Goal: Task Accomplishment & Management: Complete application form

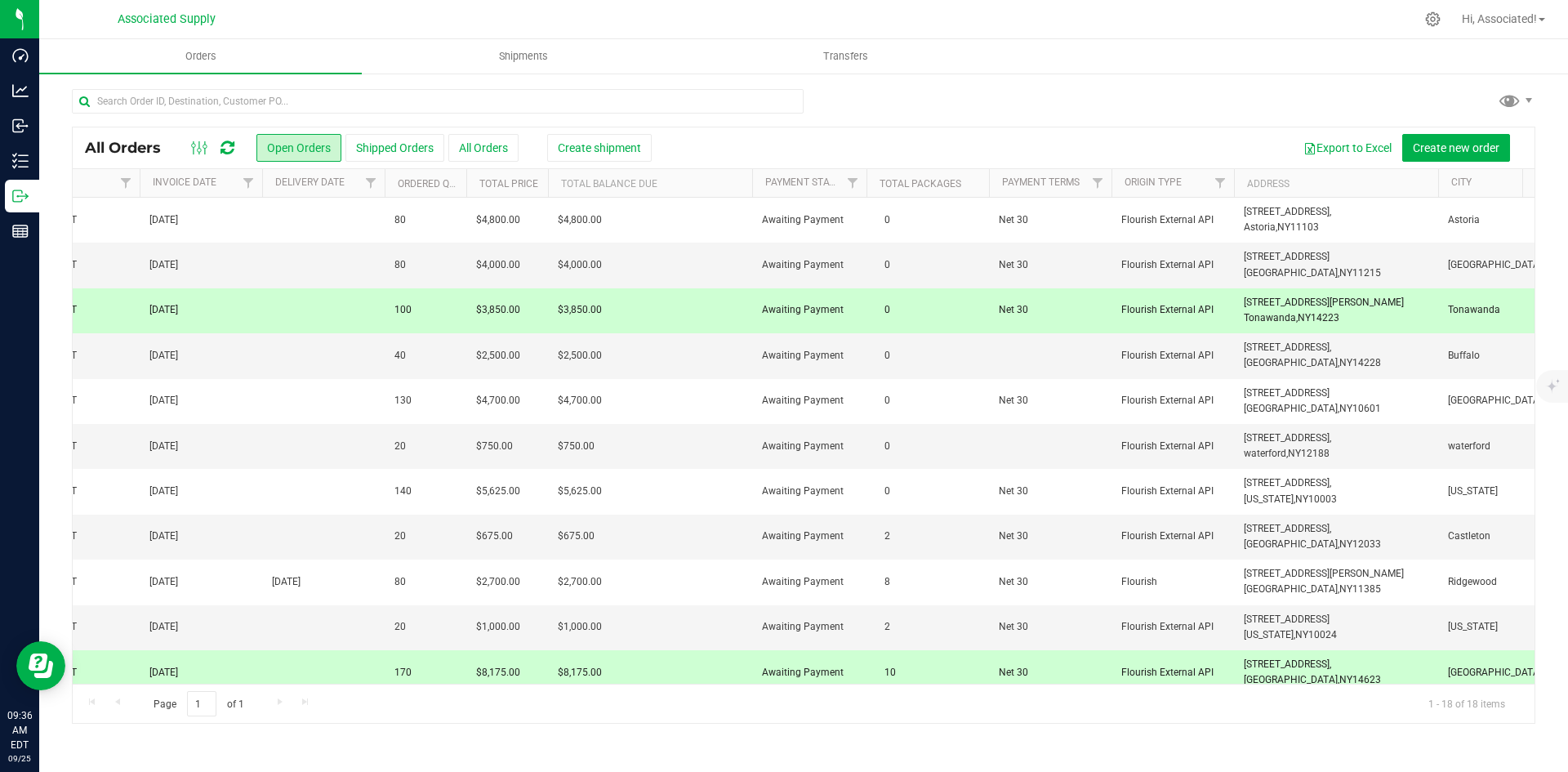
scroll to position [0, 1406]
click at [1331, 269] on td "[STREET_ADDRESS] [GEOGRAPHIC_DATA], [GEOGRAPHIC_DATA] 11215" at bounding box center [1332, 265] width 204 height 45
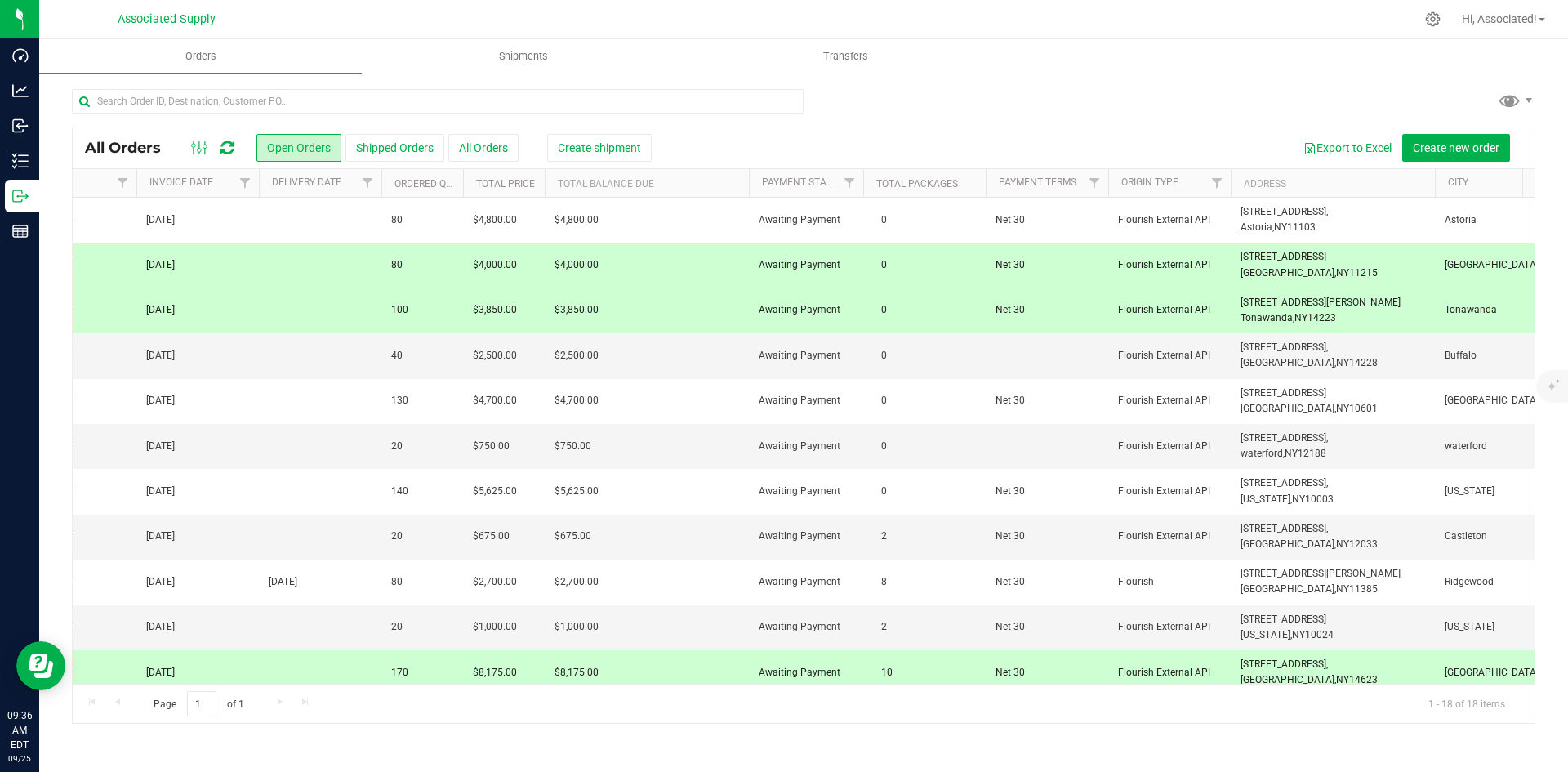
click at [1298, 256] on span "[STREET_ADDRESS] [GEOGRAPHIC_DATA], [GEOGRAPHIC_DATA] 11215" at bounding box center [1308, 264] width 137 height 31
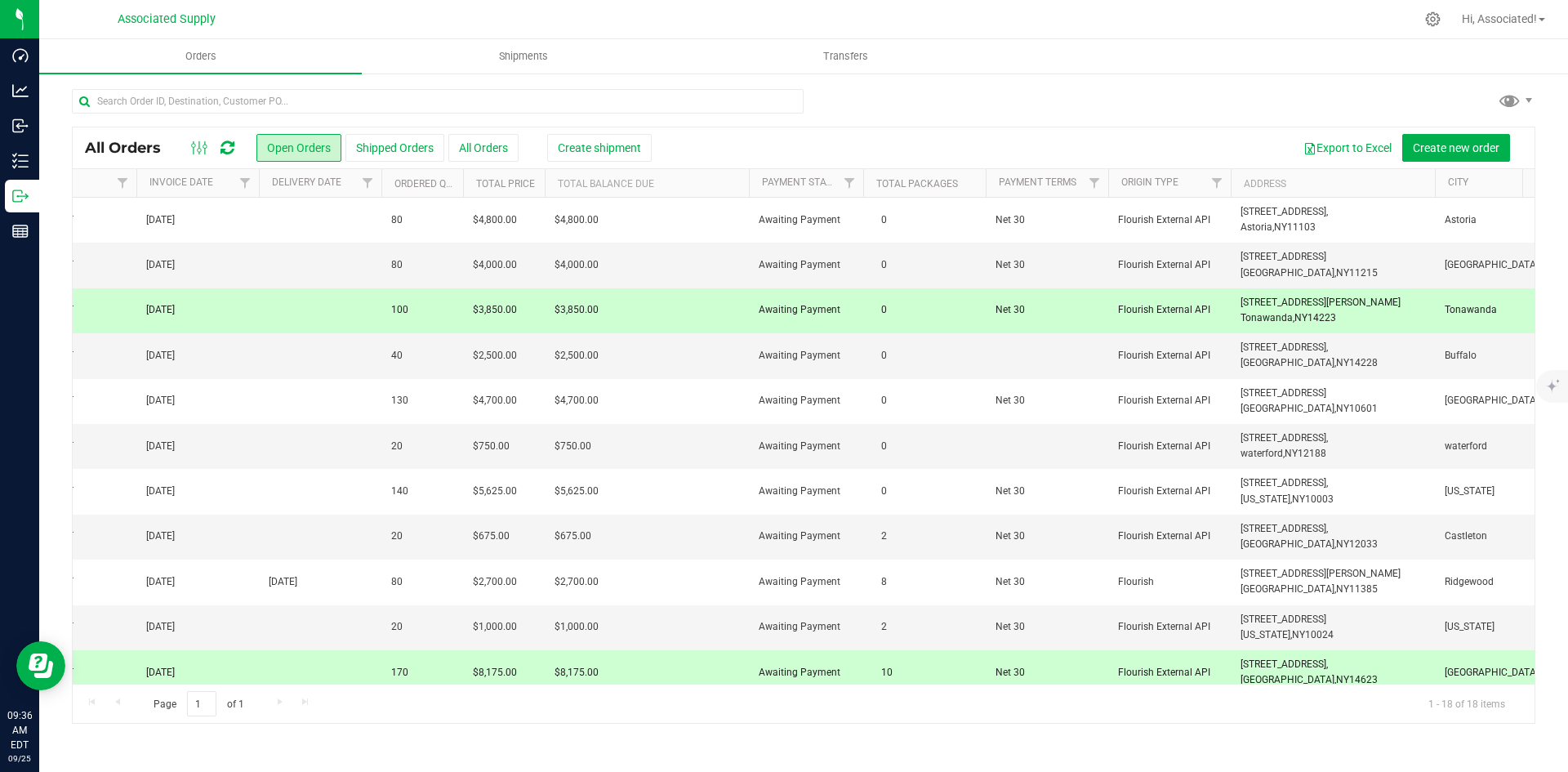
click at [1304, 309] on span "[STREET_ADDRESS][PERSON_NAME] [GEOGRAPHIC_DATA], [GEOGRAPHIC_DATA] 14223" at bounding box center [1320, 310] width 160 height 31
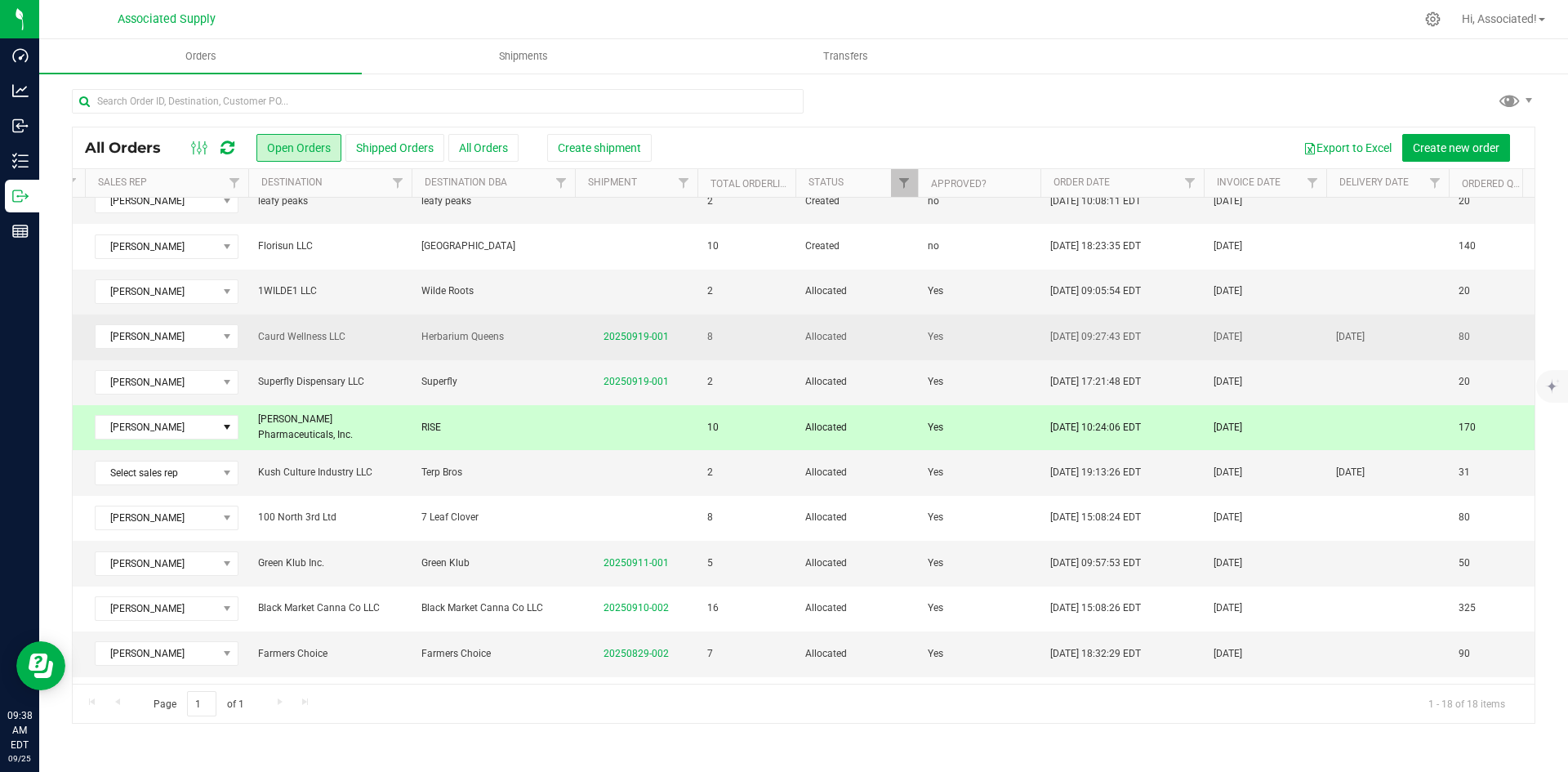
scroll to position [0, 339]
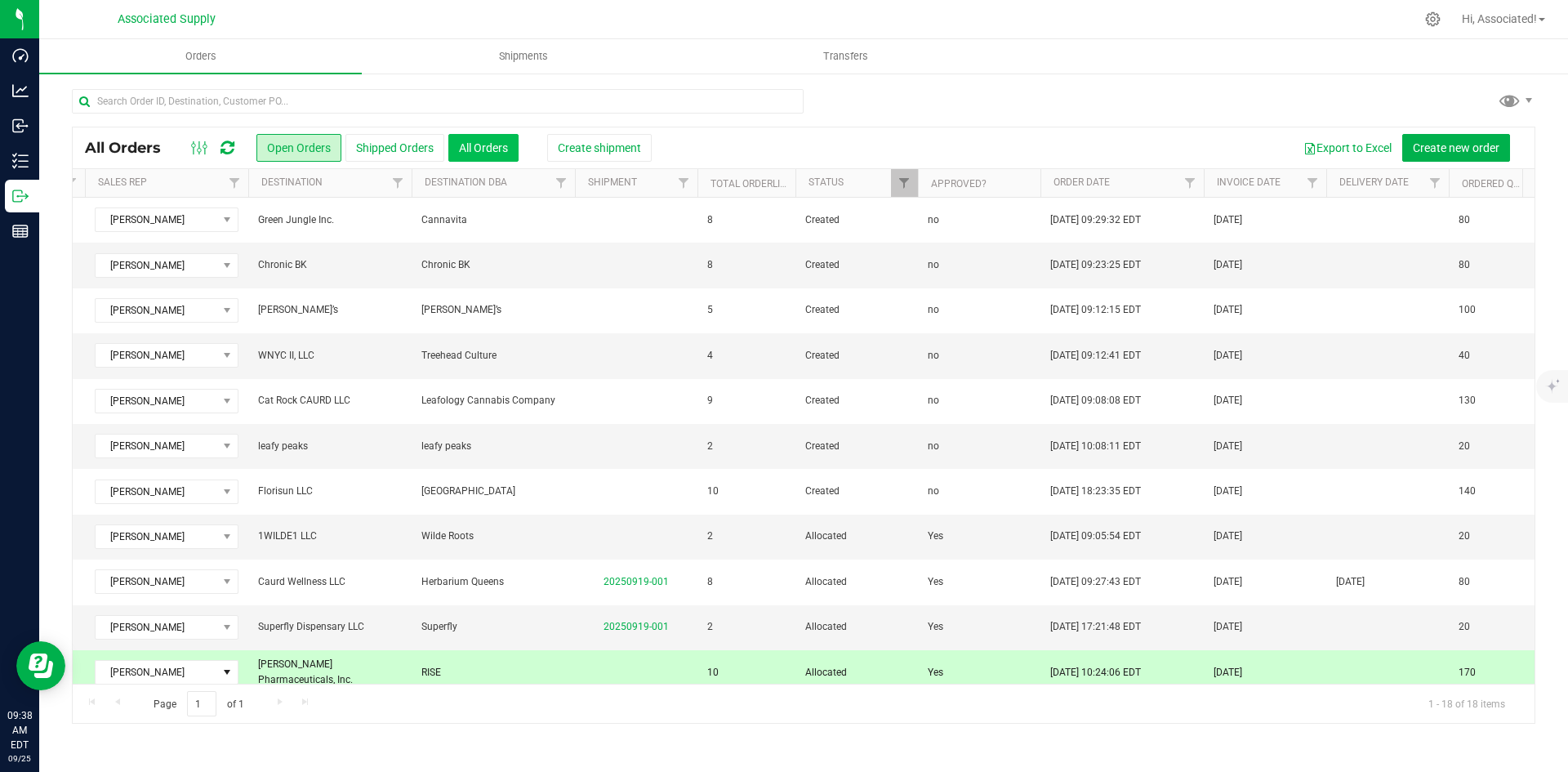
click at [459, 139] on button "All Orders" at bounding box center [483, 148] width 70 height 28
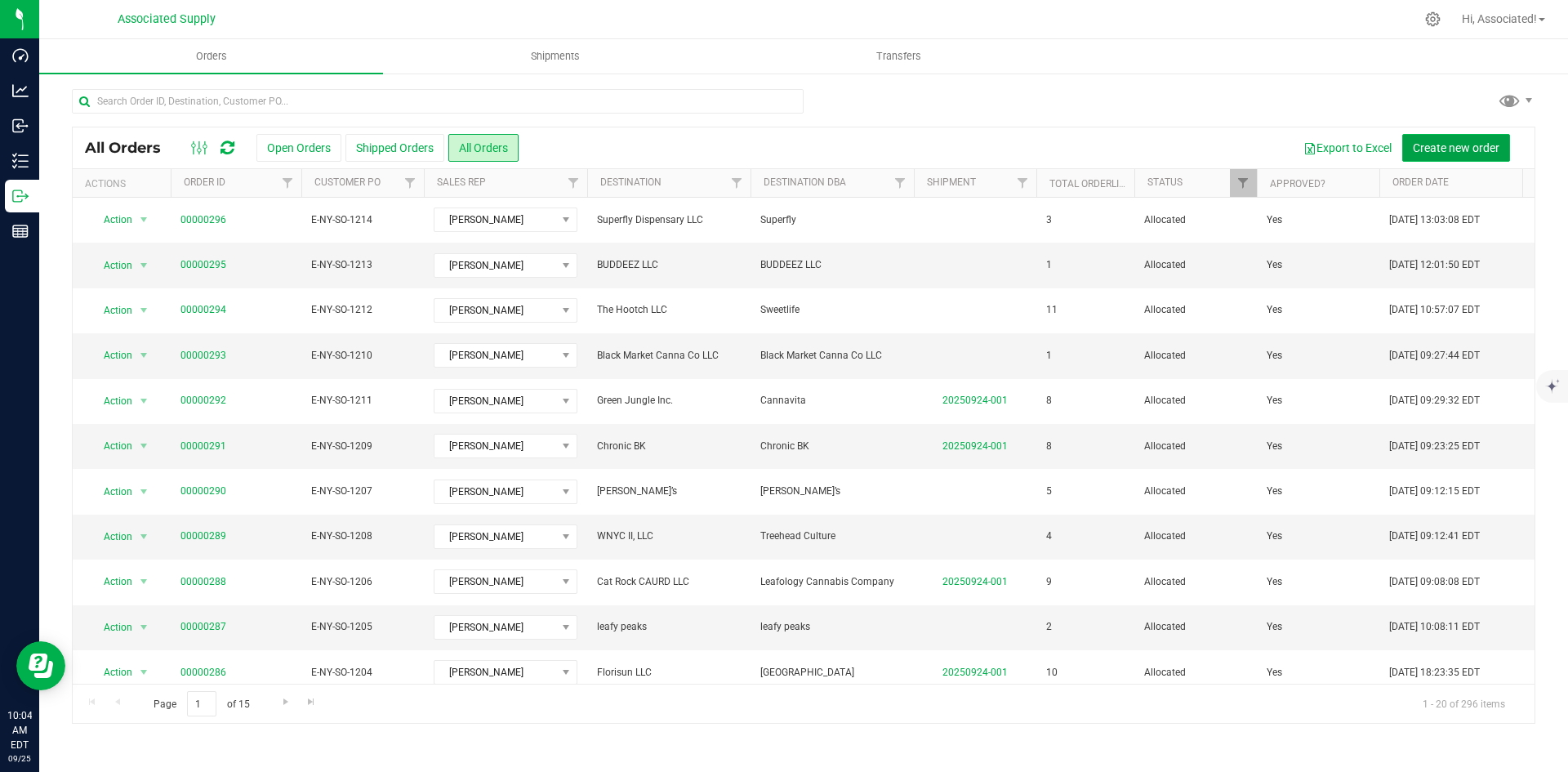
click at [1473, 146] on span "Create new order" at bounding box center [1455, 148] width 86 height 13
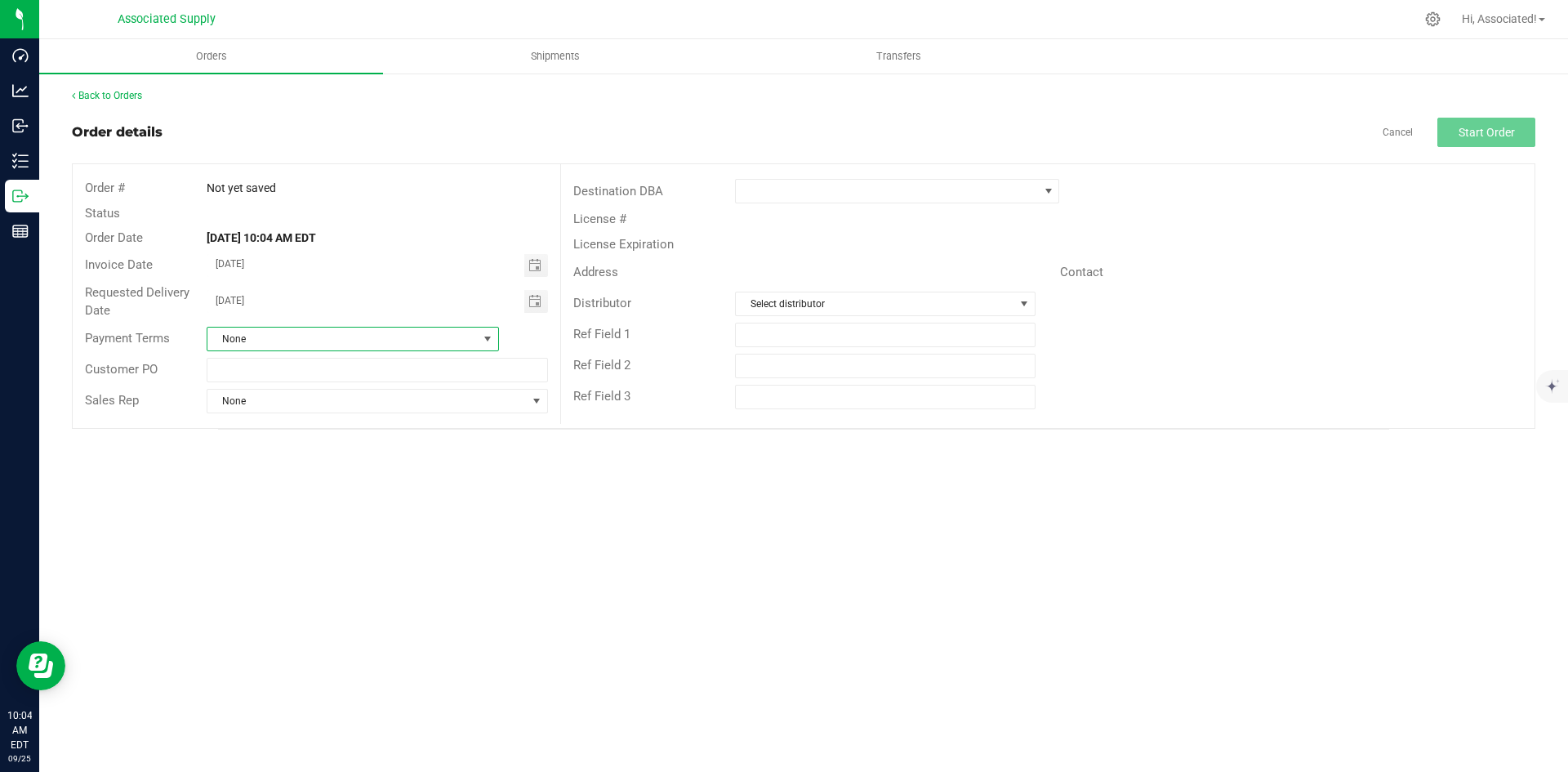
click at [418, 342] on span "None" at bounding box center [342, 339] width 270 height 23
click at [286, 492] on li "Net 30" at bounding box center [352, 495] width 291 height 28
click at [353, 408] on span "None" at bounding box center [366, 401] width 318 height 23
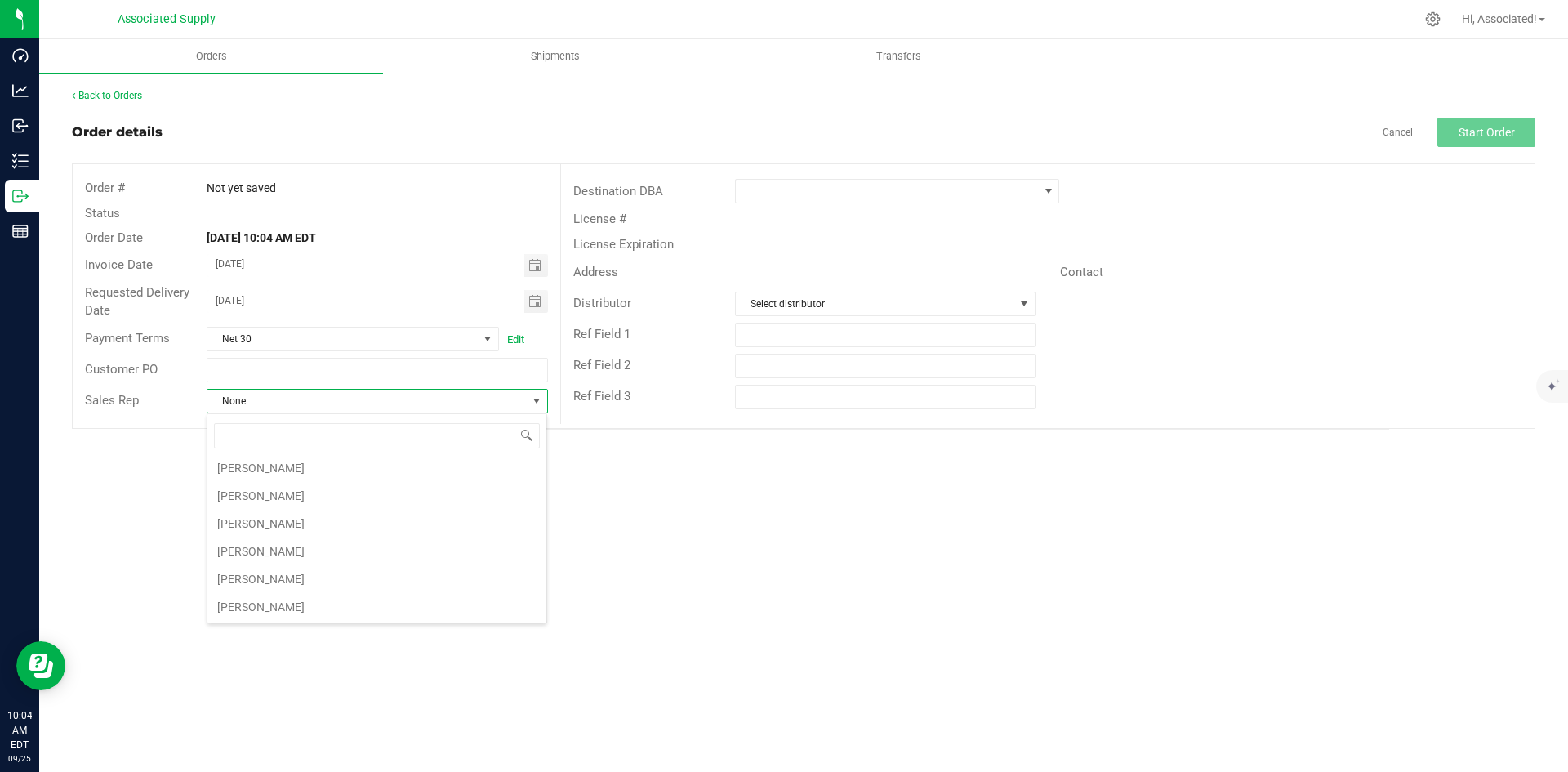
scroll to position [86, 0]
click at [294, 604] on li "[PERSON_NAME]" at bounding box center [376, 606] width 339 height 28
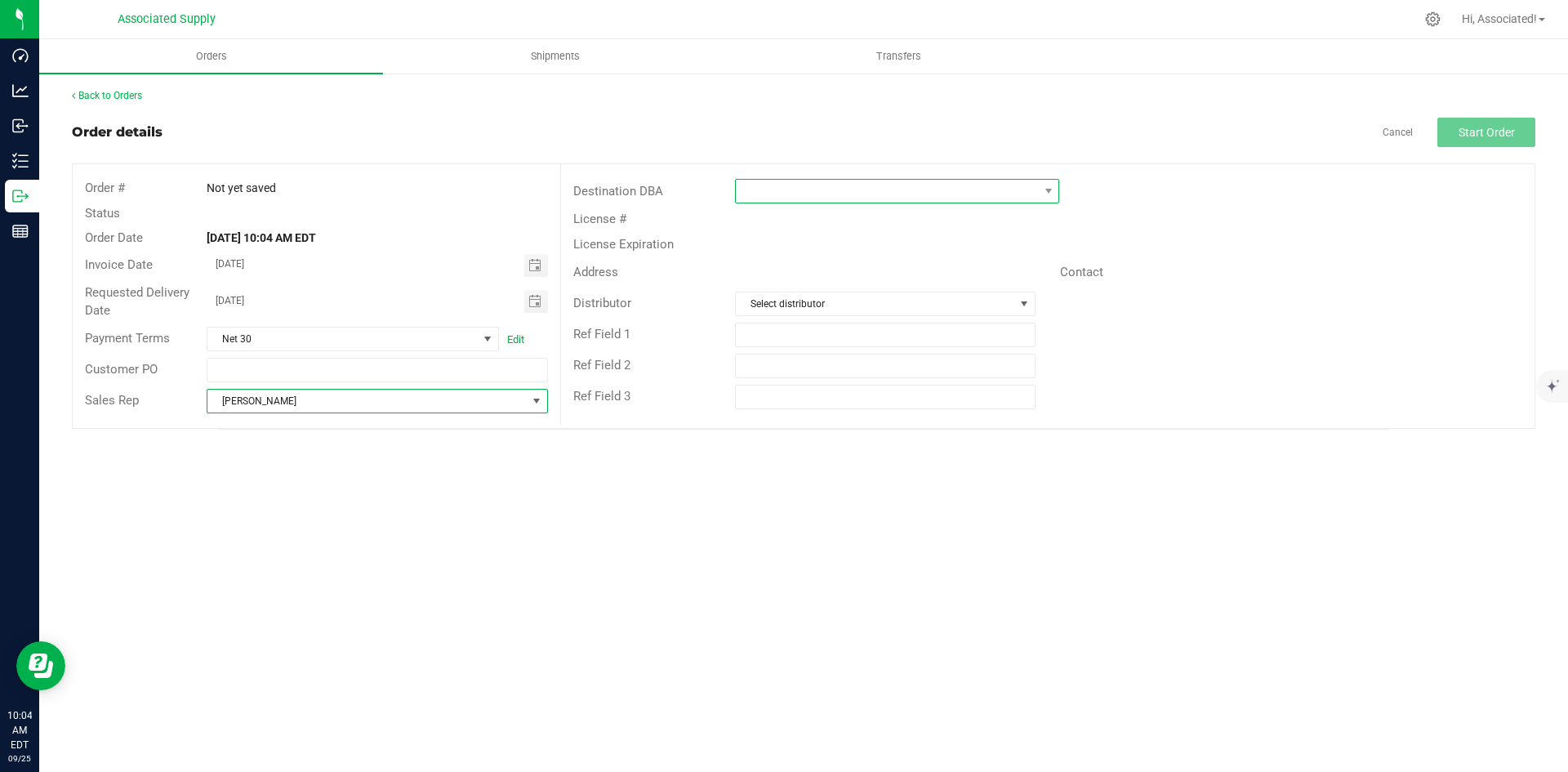
click at [984, 192] on span at bounding box center [887, 191] width 302 height 23
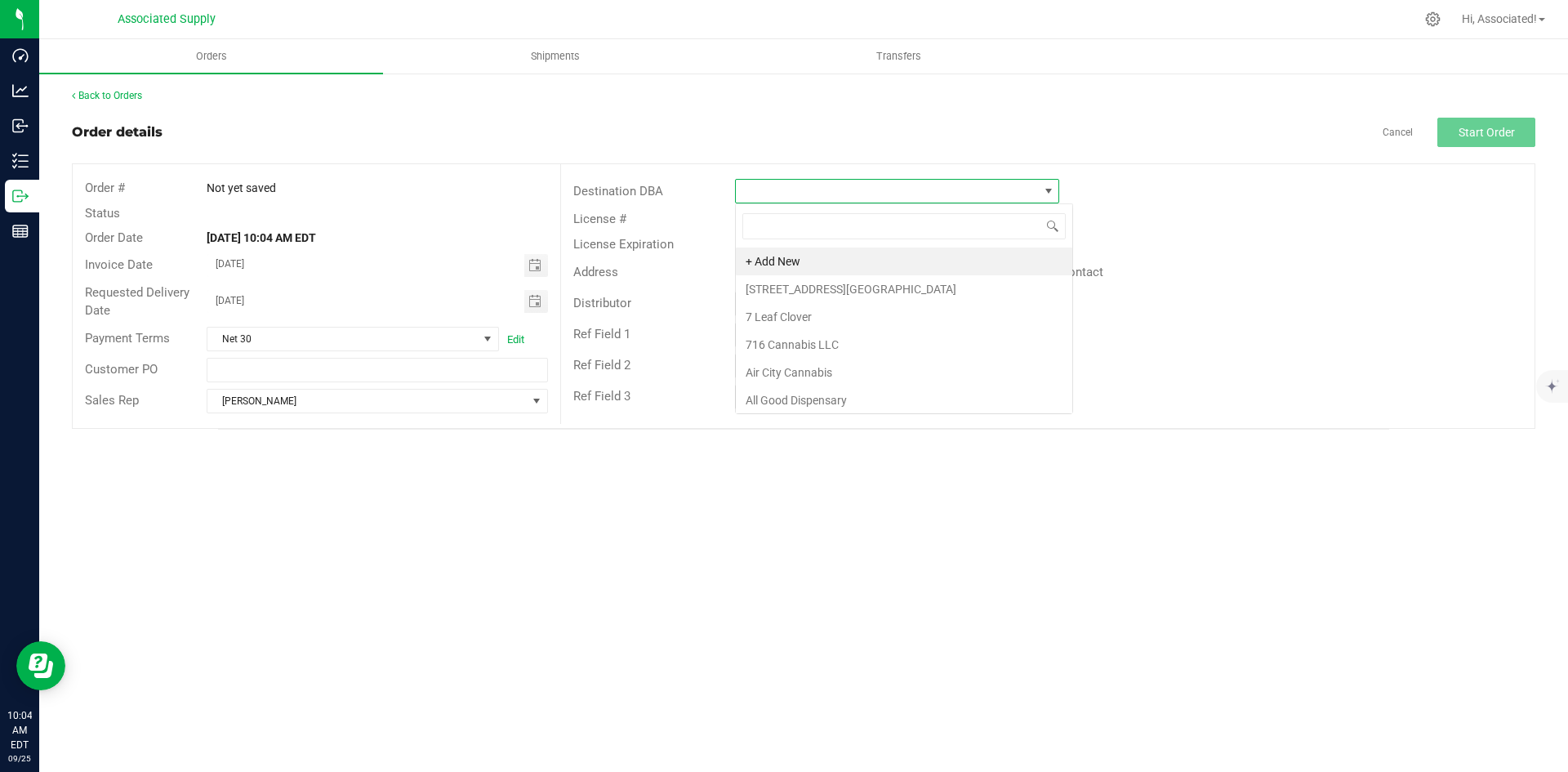
scroll to position [25, 324]
type input "val"
click at [847, 286] on li "valley greens" at bounding box center [897, 289] width 323 height 28
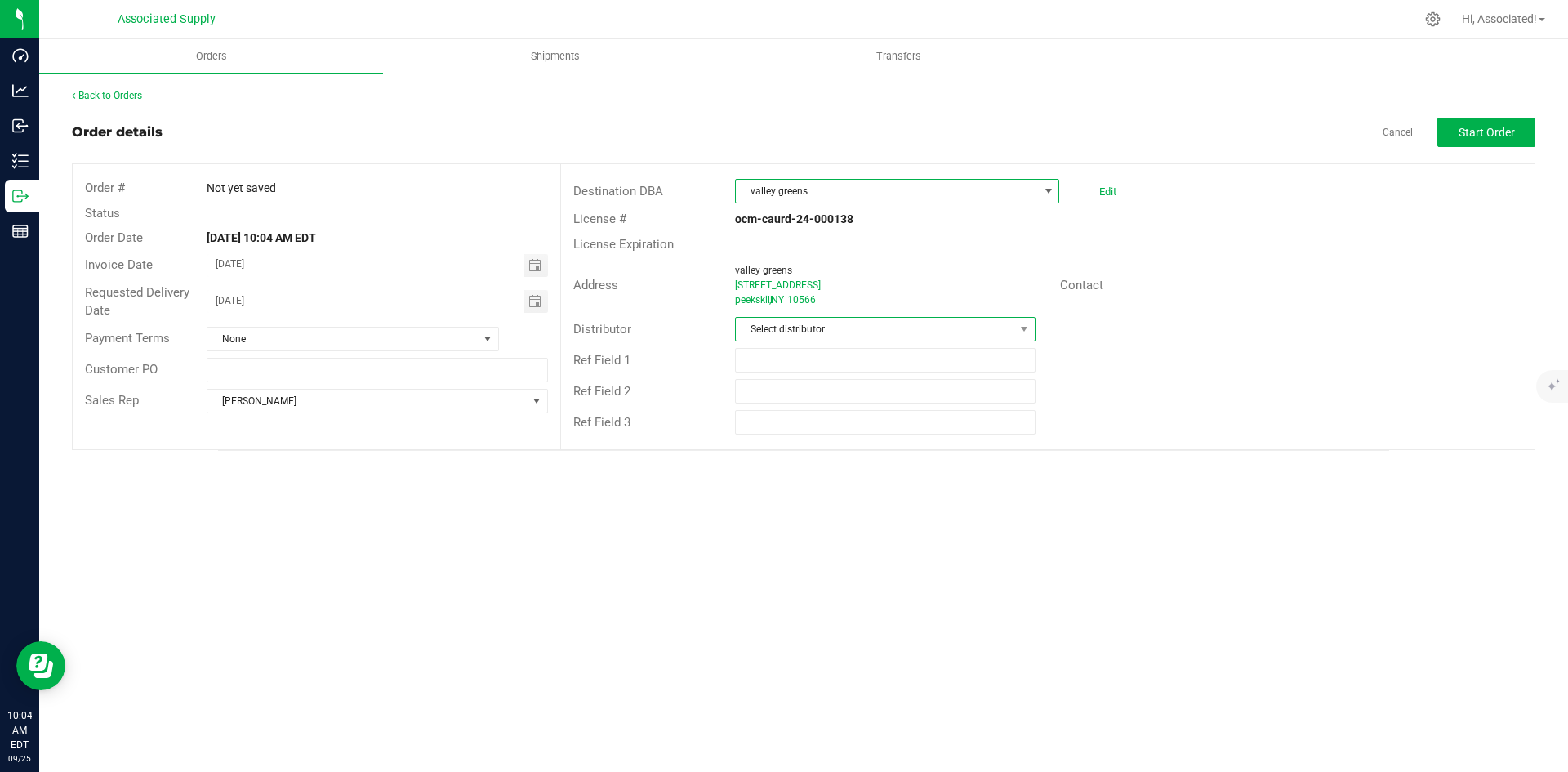
click at [868, 339] on span "Select distributor" at bounding box center [875, 329] width 277 height 23
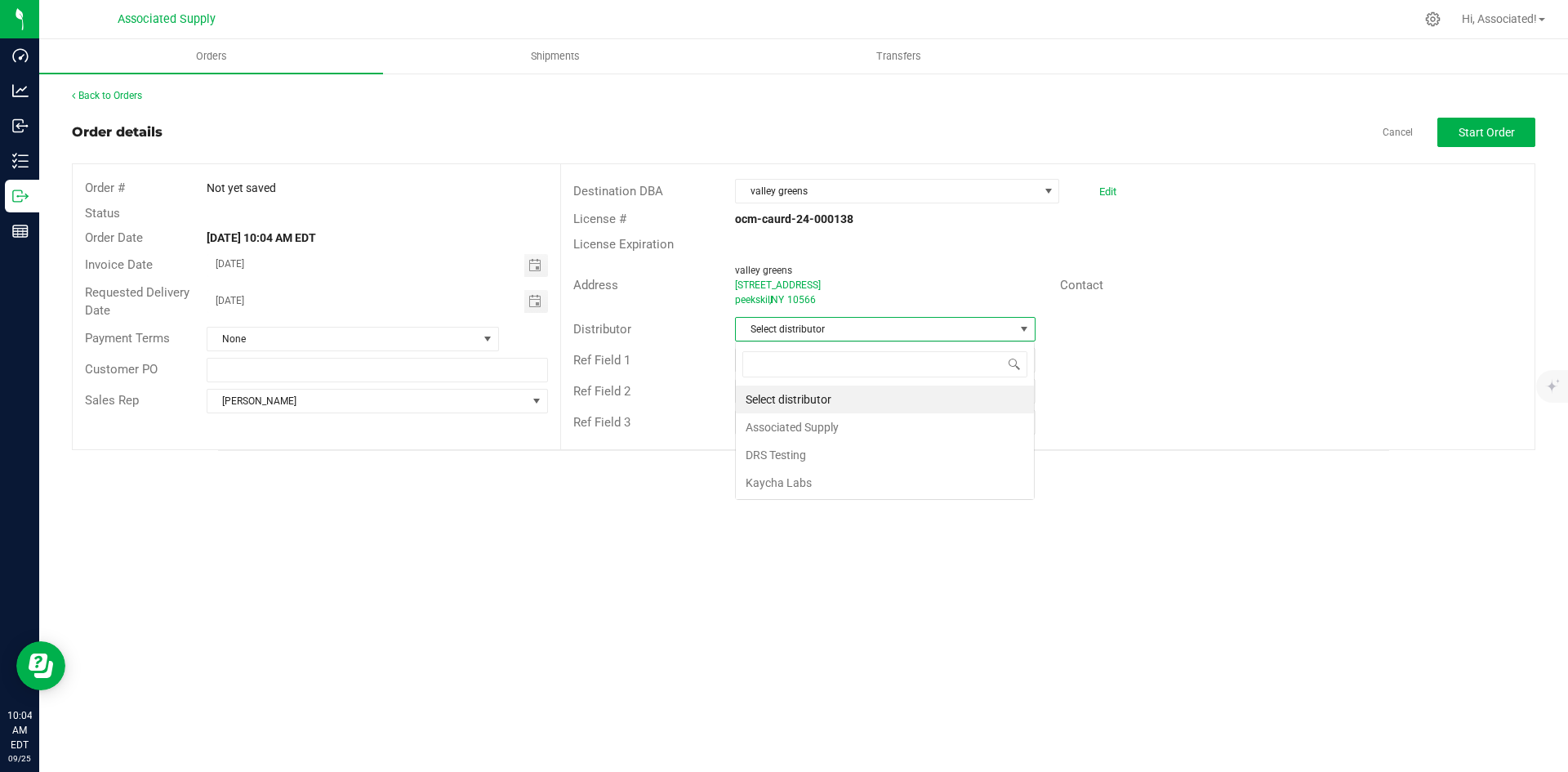
scroll to position [25, 300]
click at [823, 422] on li "Associated Supply" at bounding box center [884, 427] width 298 height 28
click at [1505, 136] on span "Start Order" at bounding box center [1486, 132] width 56 height 13
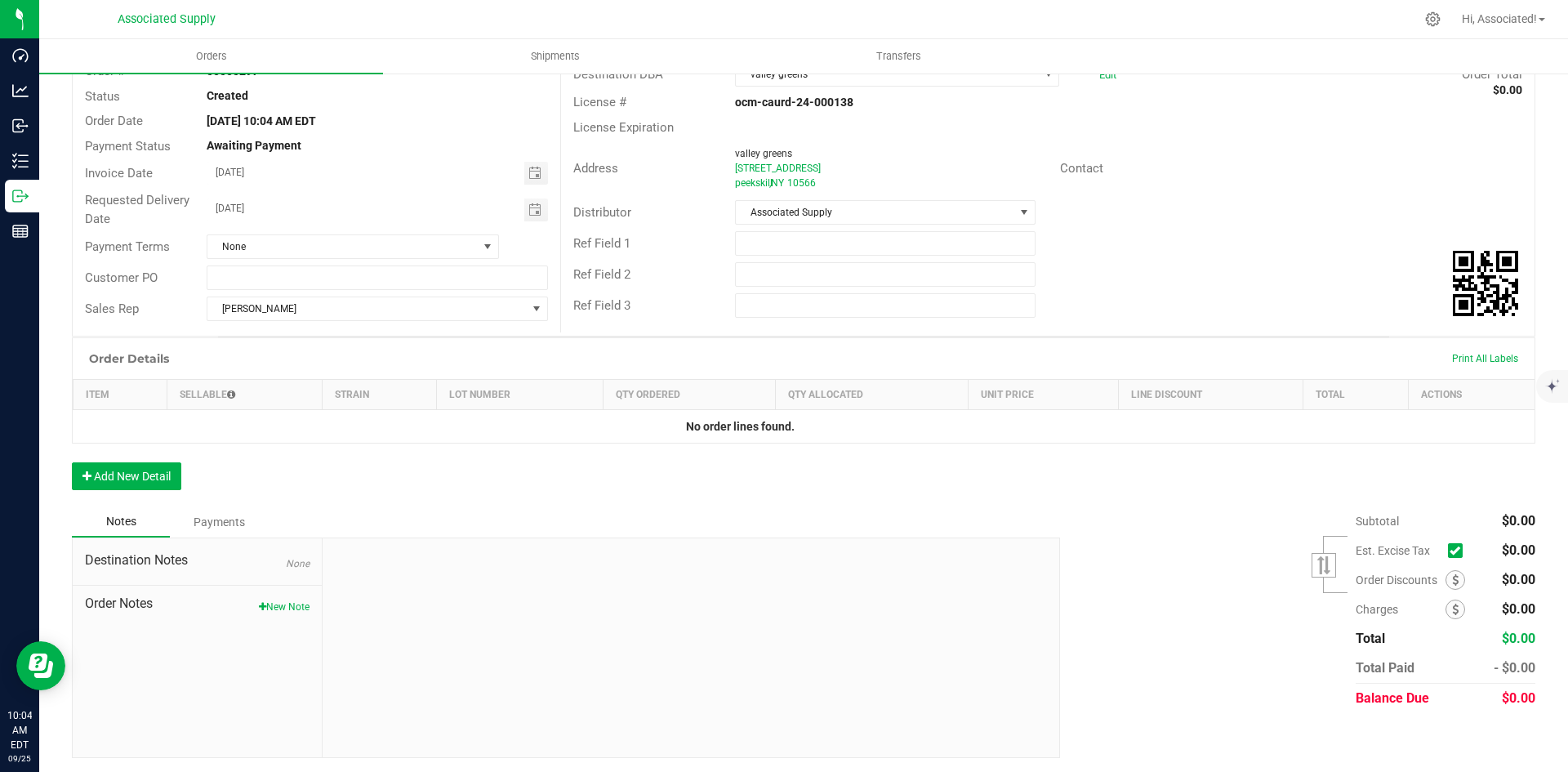
scroll to position [119, 0]
click at [98, 478] on button "Add New Detail" at bounding box center [126, 473] width 109 height 28
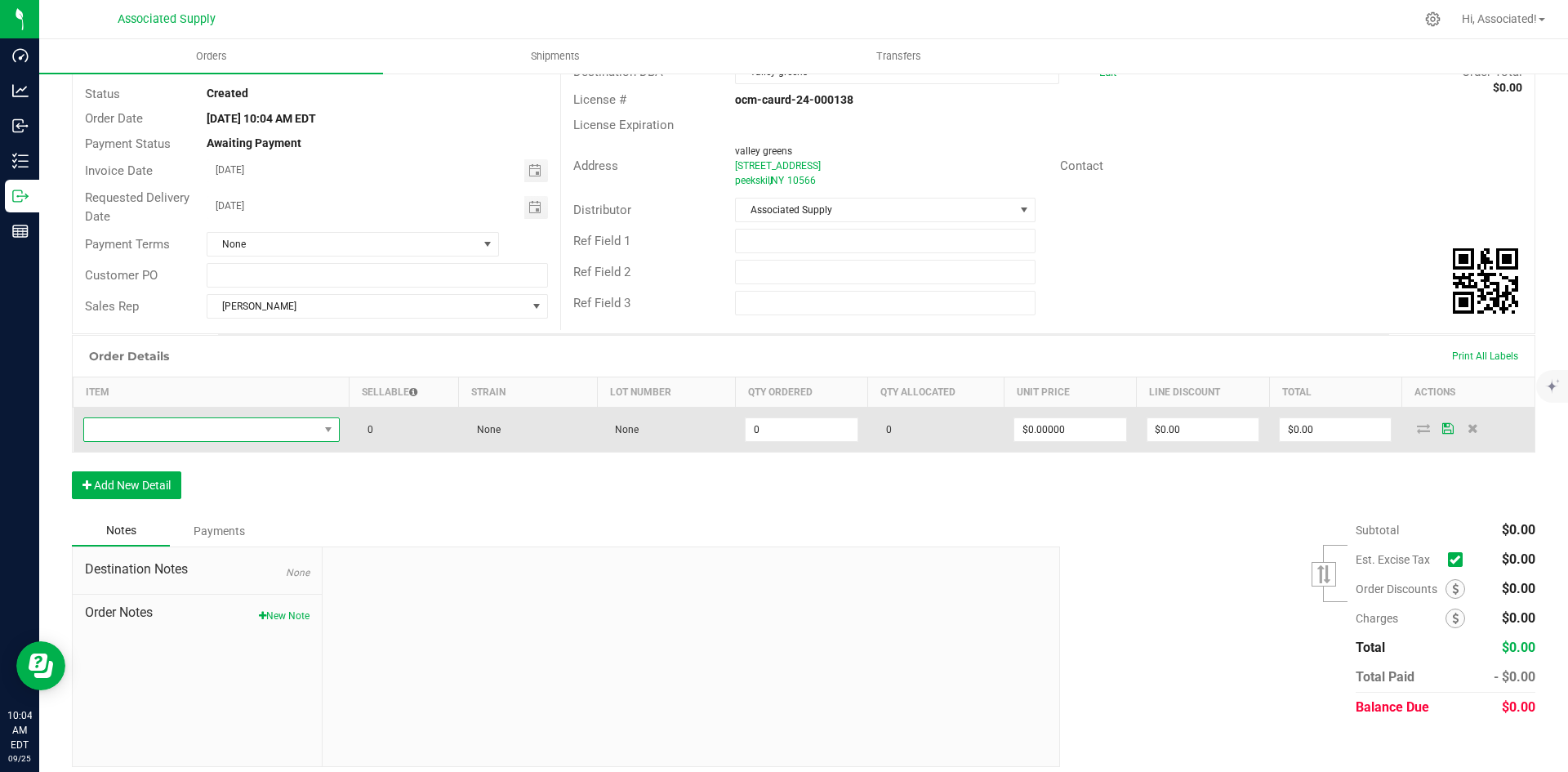
click at [236, 426] on span "NO DATA FOUND" at bounding box center [202, 430] width 235 height 23
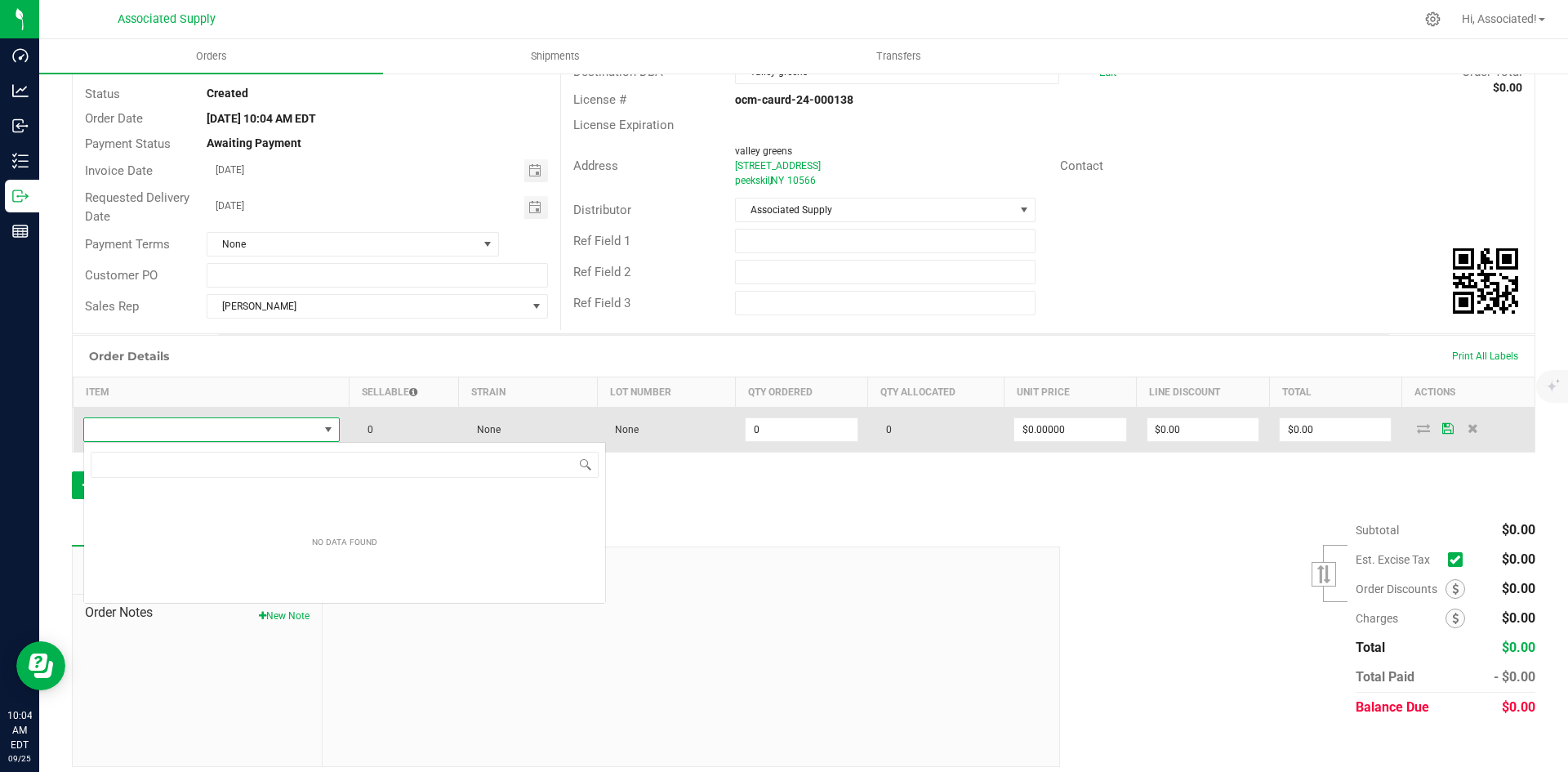
scroll to position [25, 254]
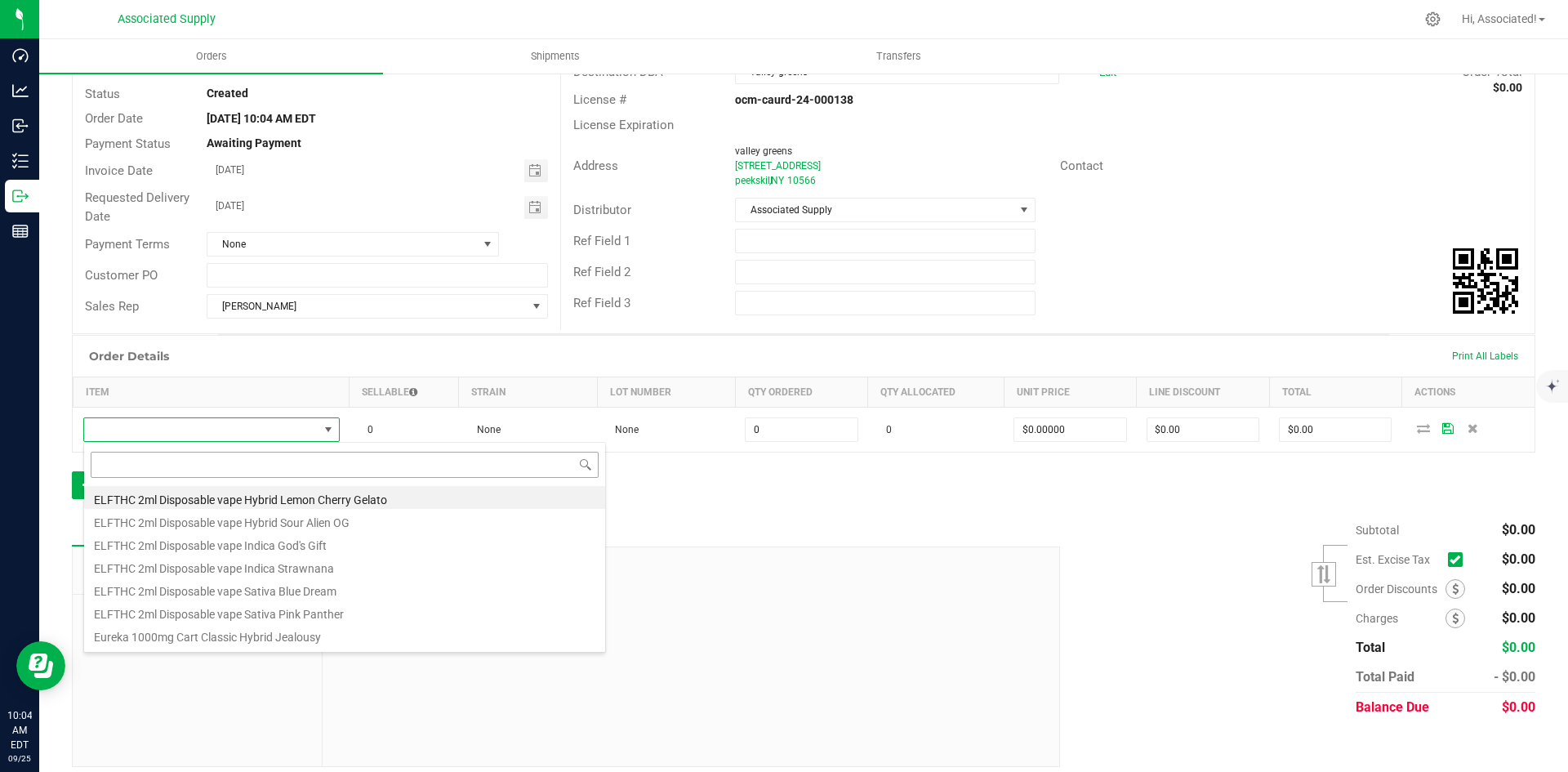
click at [197, 461] on input at bounding box center [344, 464] width 508 height 25
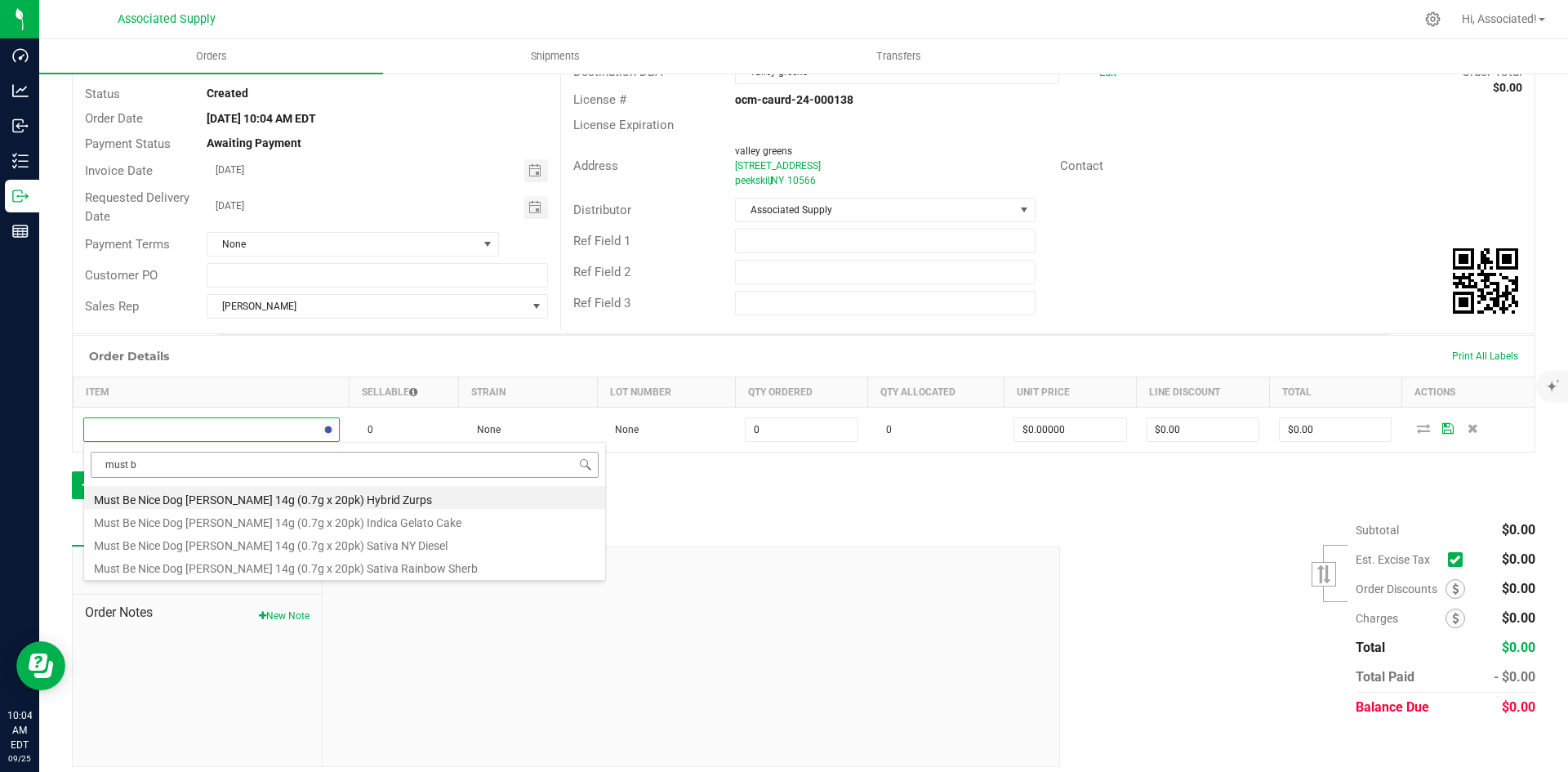
type input "must be"
click at [201, 491] on li "Must Be Nice Dog [PERSON_NAME] 14g (0.7g x 20pk) Hybrid Zurps" at bounding box center [345, 498] width 521 height 23
type input "0 ea"
type input "$75.00000"
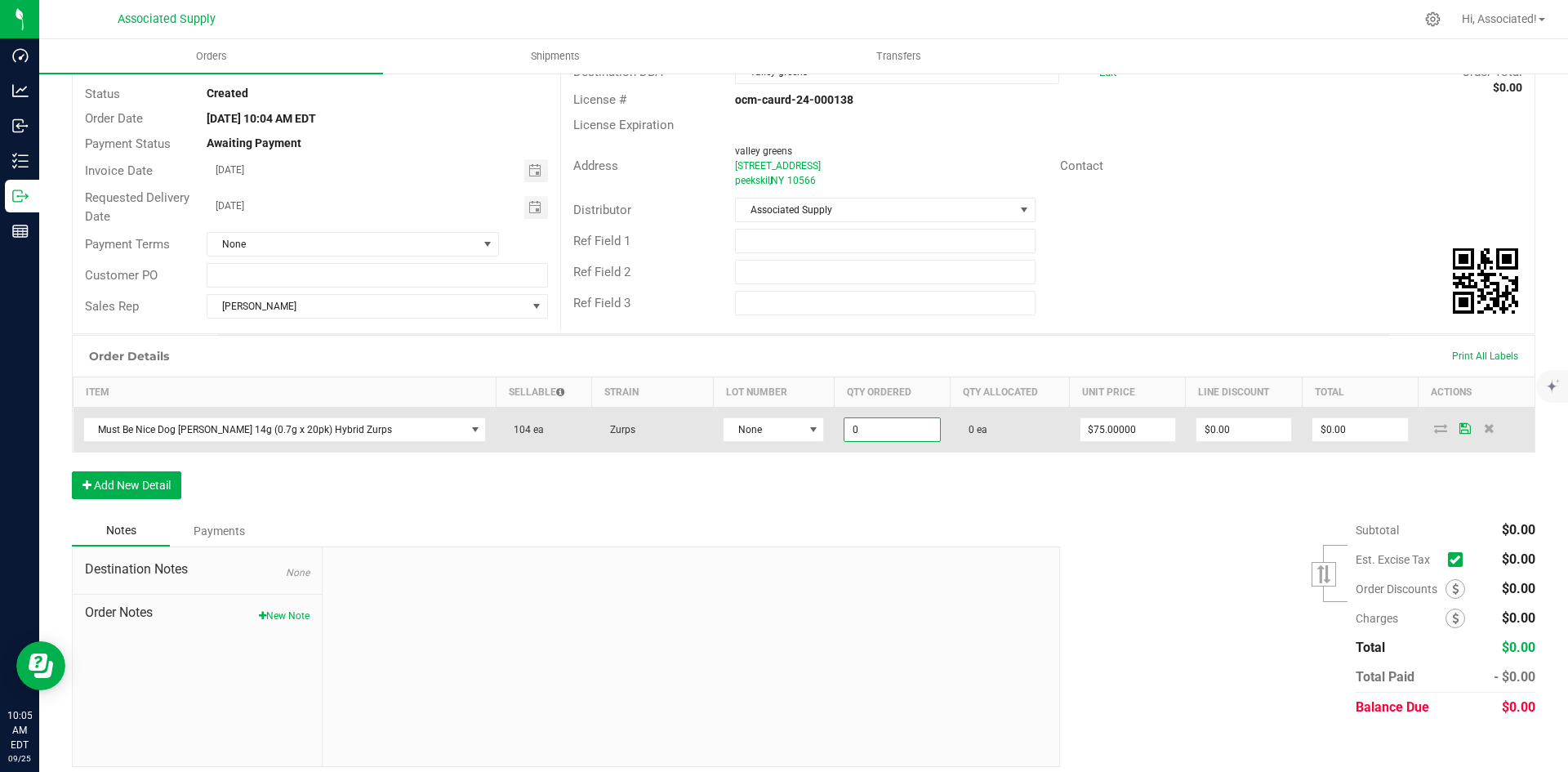
click at [851, 437] on input "0" at bounding box center [892, 430] width 95 height 23
type input "20 ea"
type input "75"
type input "$1,500.00"
click at [1137, 438] on input "75" at bounding box center [1127, 430] width 95 height 23
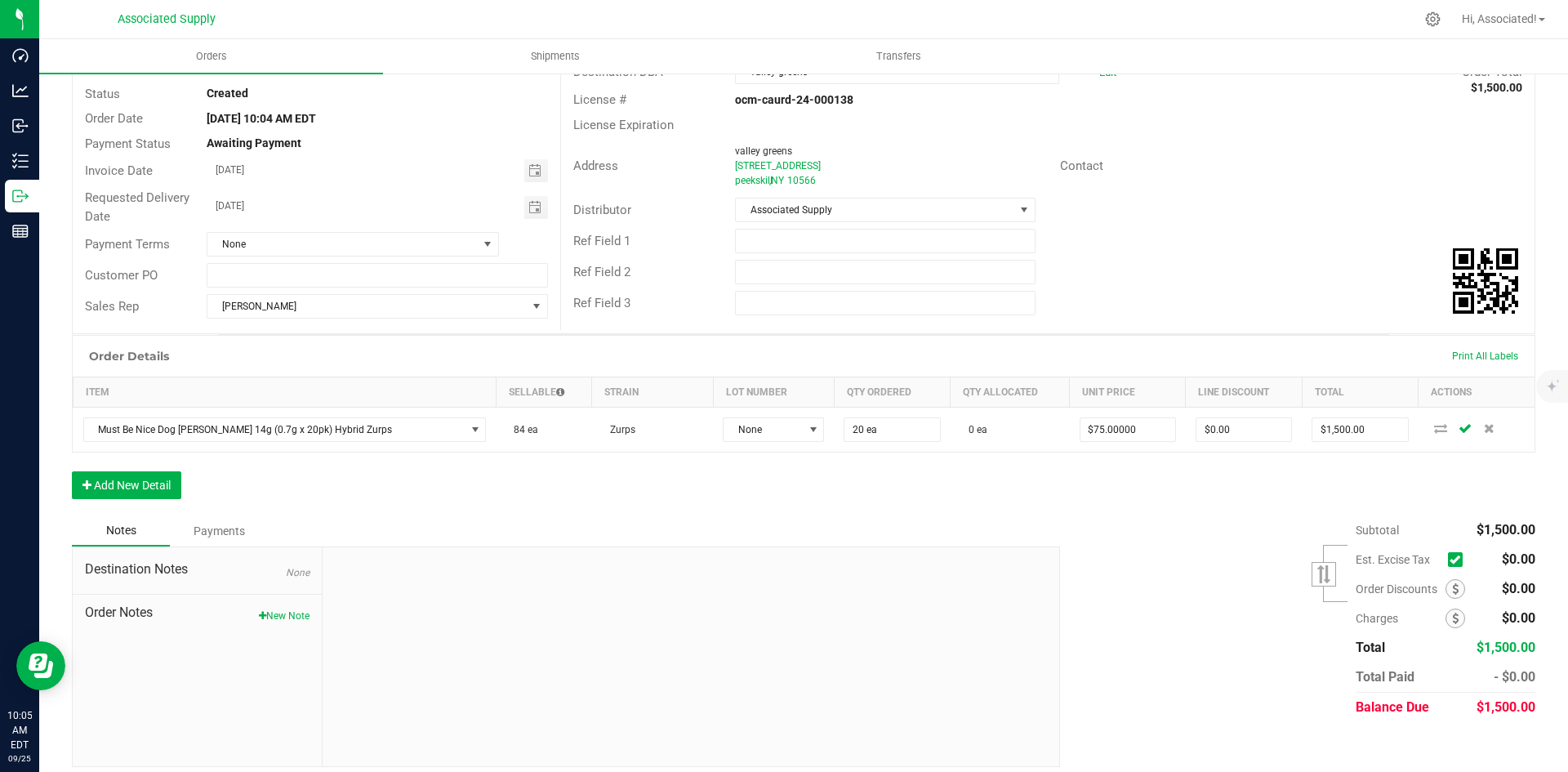
click at [1450, 559] on icon at bounding box center [1455, 559] width 11 height 0
click at [0, 0] on input "checkbox" at bounding box center [0, 0] width 0 height 0
click at [121, 491] on button "Add New Detail" at bounding box center [126, 485] width 109 height 28
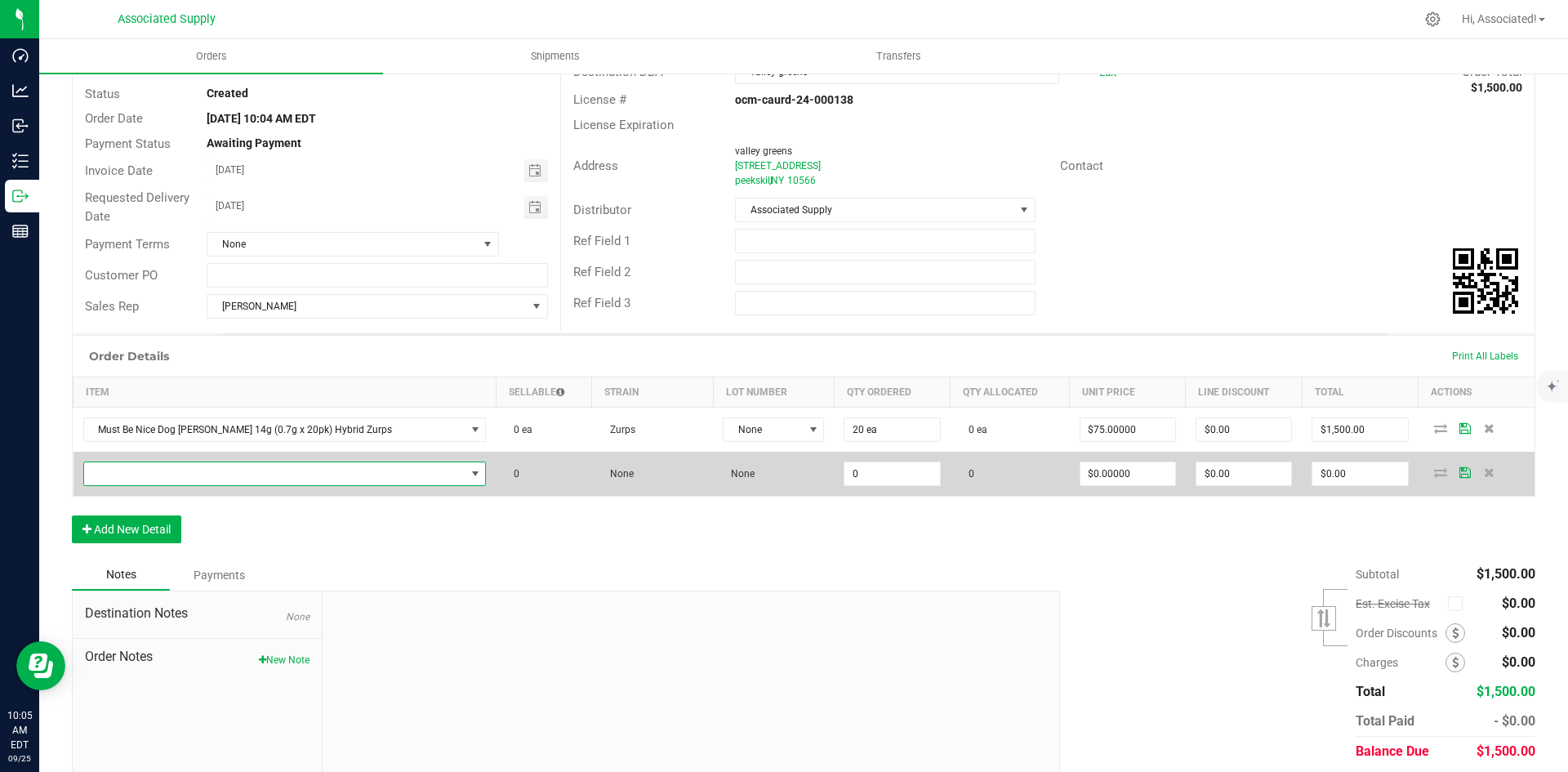
click at [222, 479] on span "NO DATA FOUND" at bounding box center [275, 474] width 381 height 23
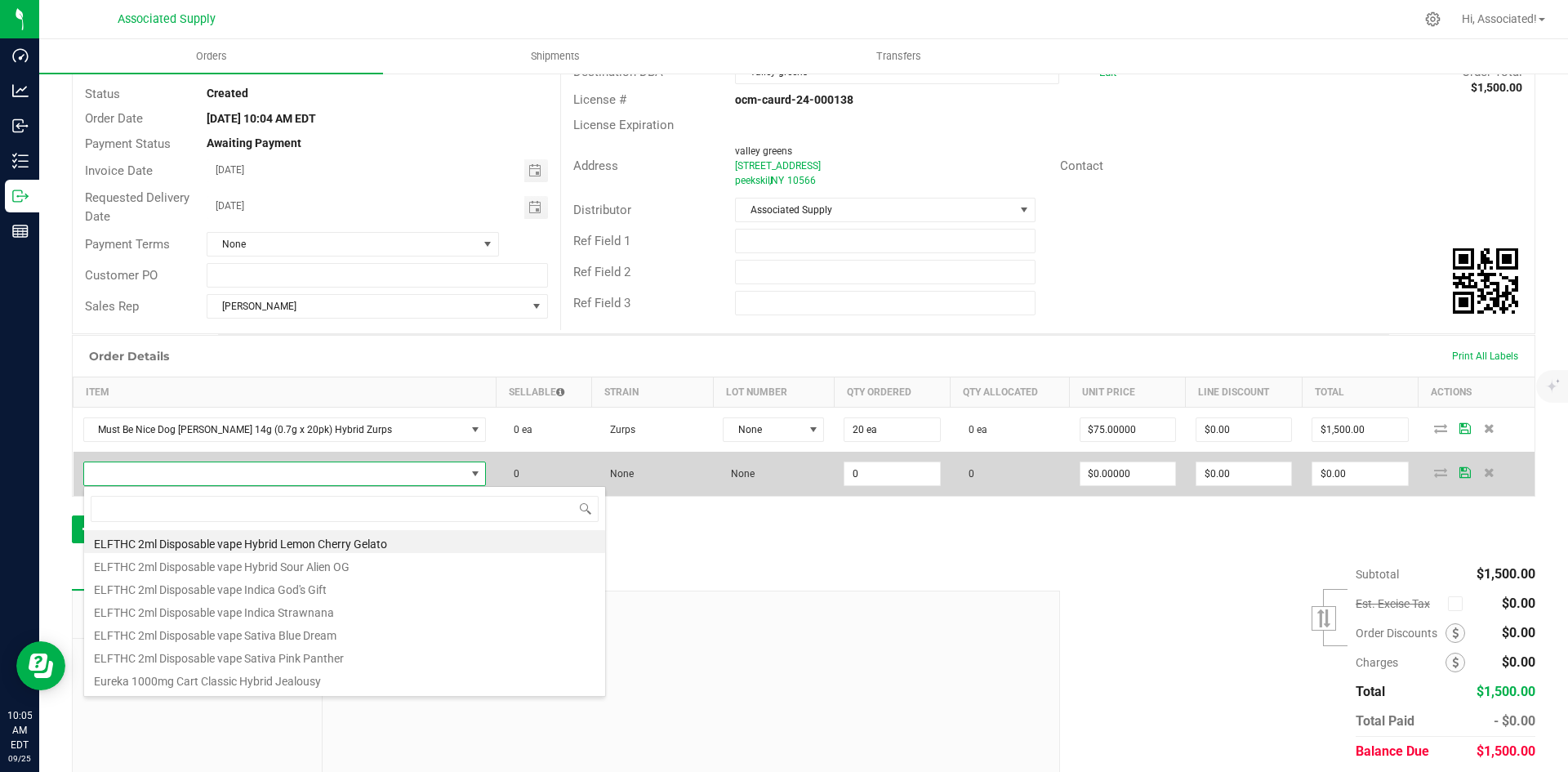
scroll to position [25, 356]
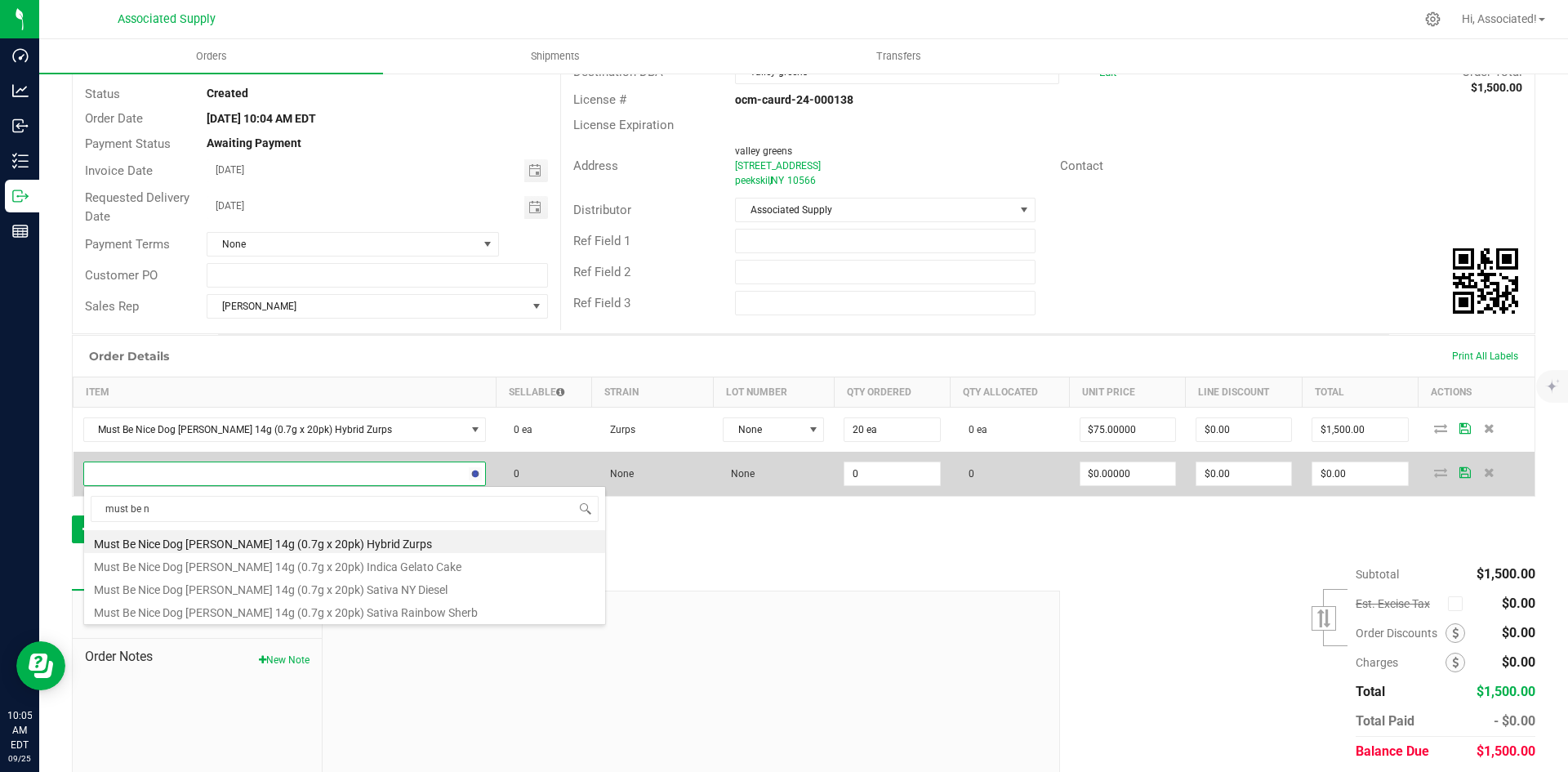
type input "must be ni"
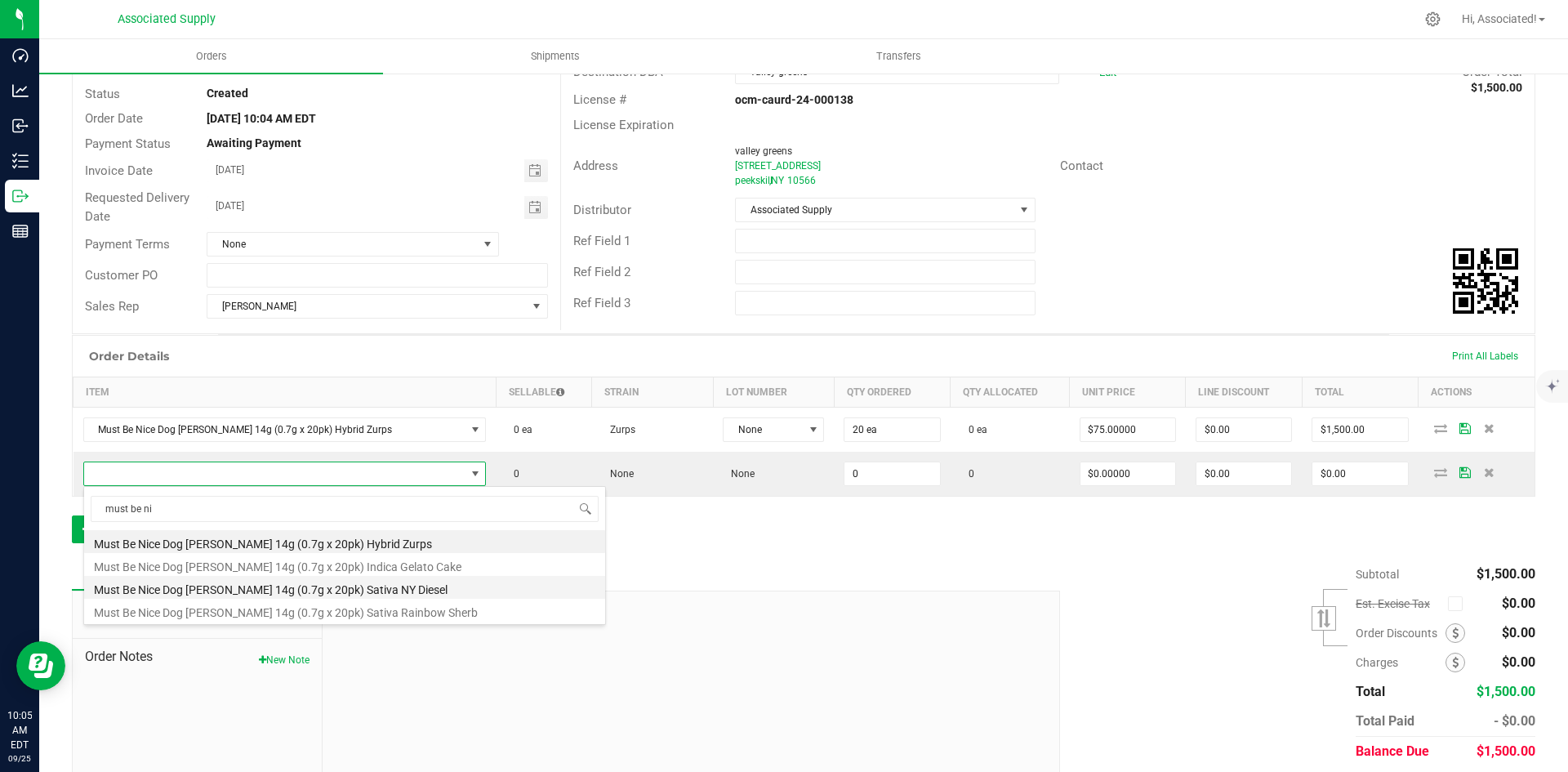
click at [393, 586] on li "Must Be Nice Dog [PERSON_NAME] 14g (0.7g x 20pk) Sativa NY Diesel" at bounding box center [345, 588] width 521 height 23
type input "0 ea"
type input "$75.00000"
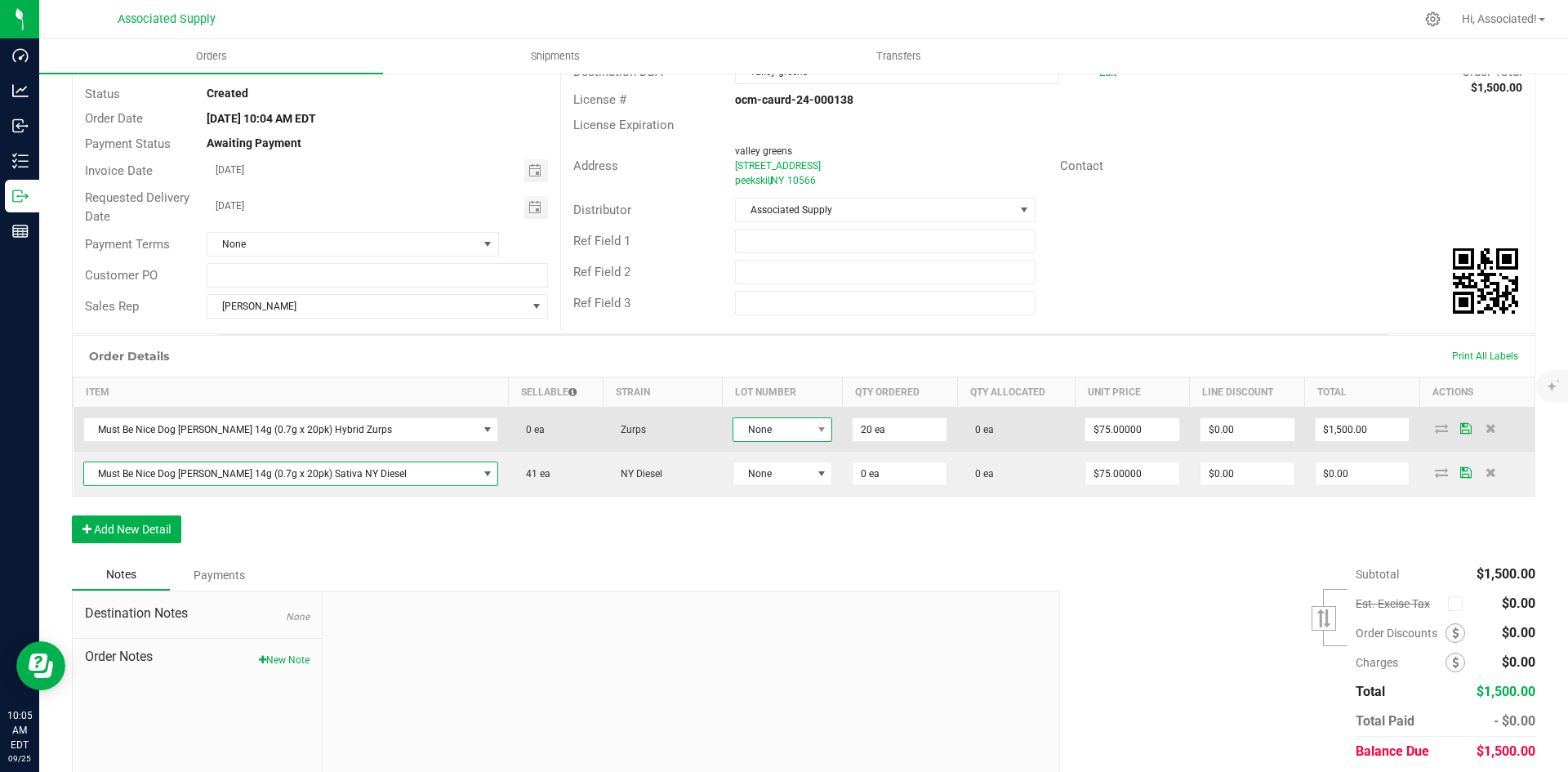
click at [740, 430] on span "None" at bounding box center [772, 430] width 78 height 23
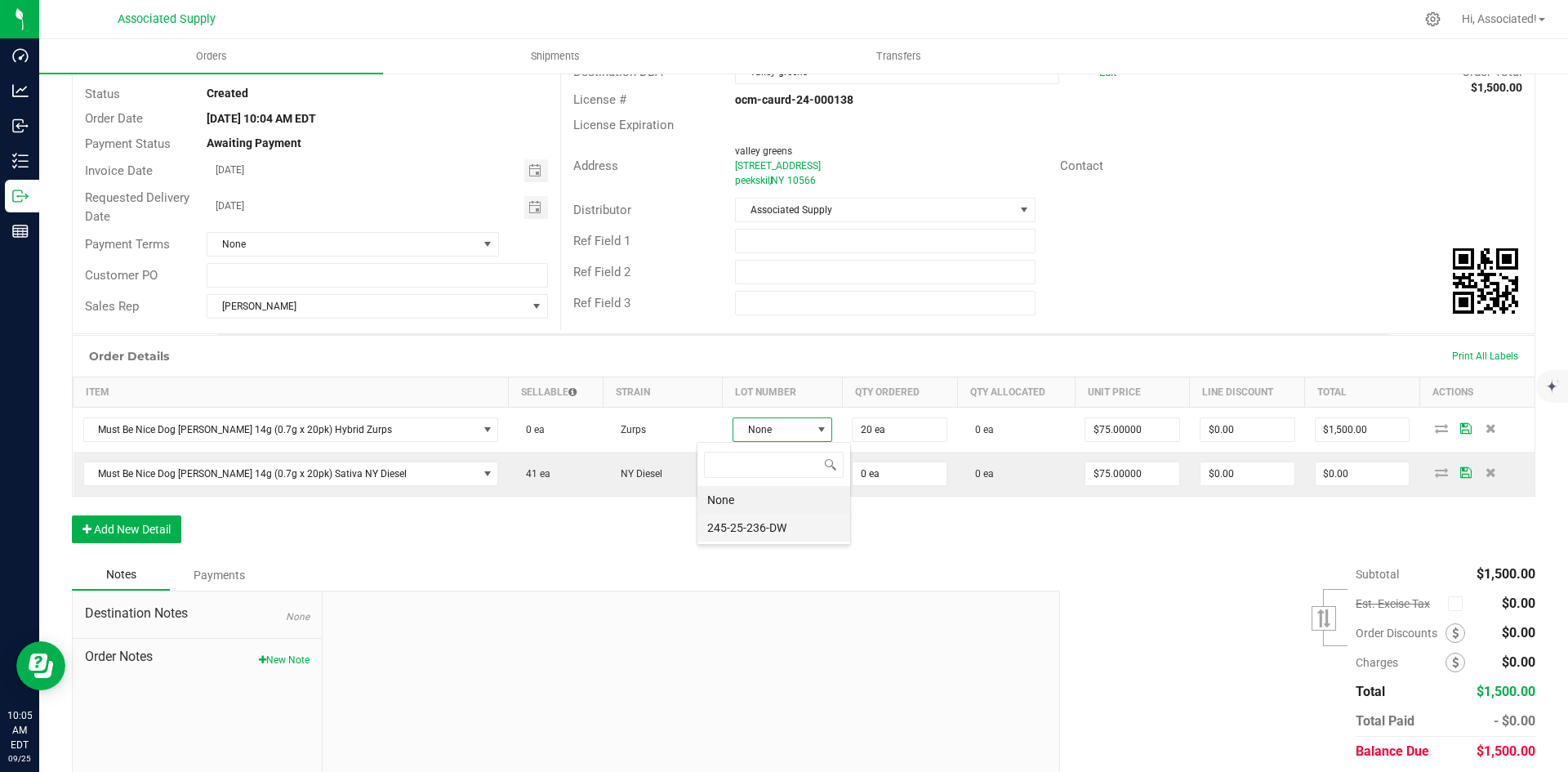
click at [749, 522] on li "245-25-236-DW" at bounding box center [774, 527] width 153 height 28
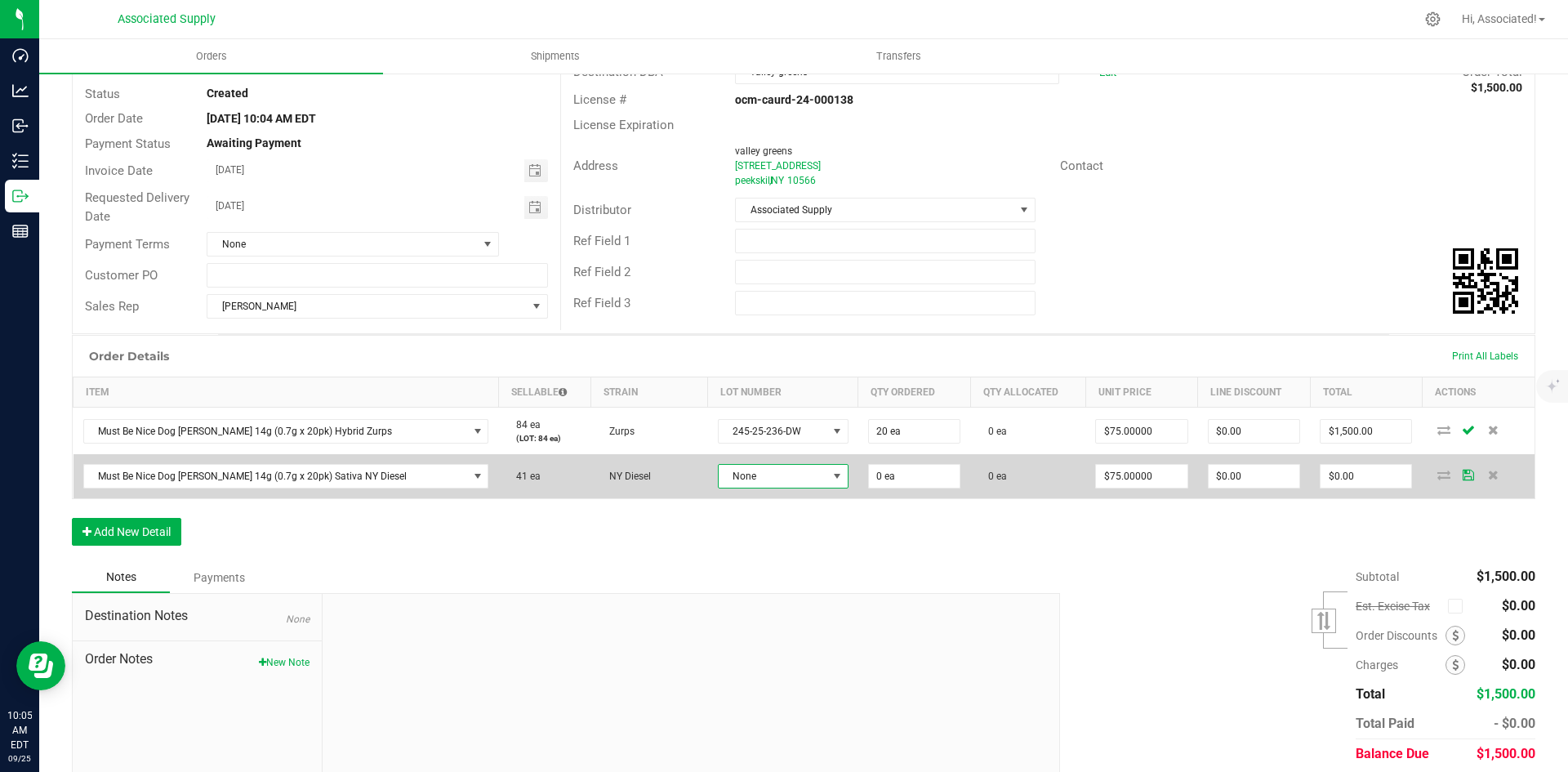
click at [758, 480] on span "None" at bounding box center [772, 477] width 108 height 23
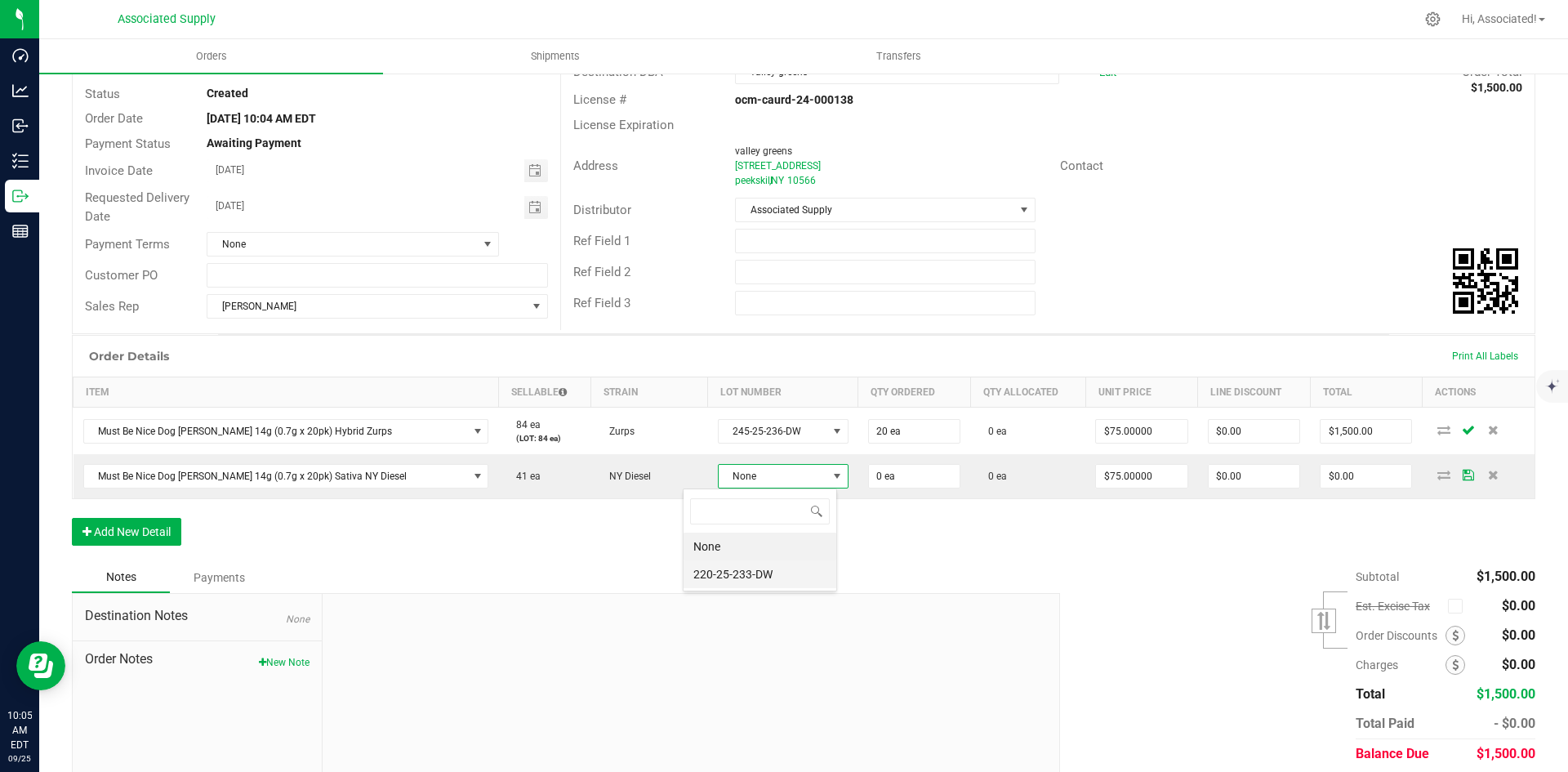
click at [767, 565] on li "220-25-233-DW" at bounding box center [760, 574] width 153 height 28
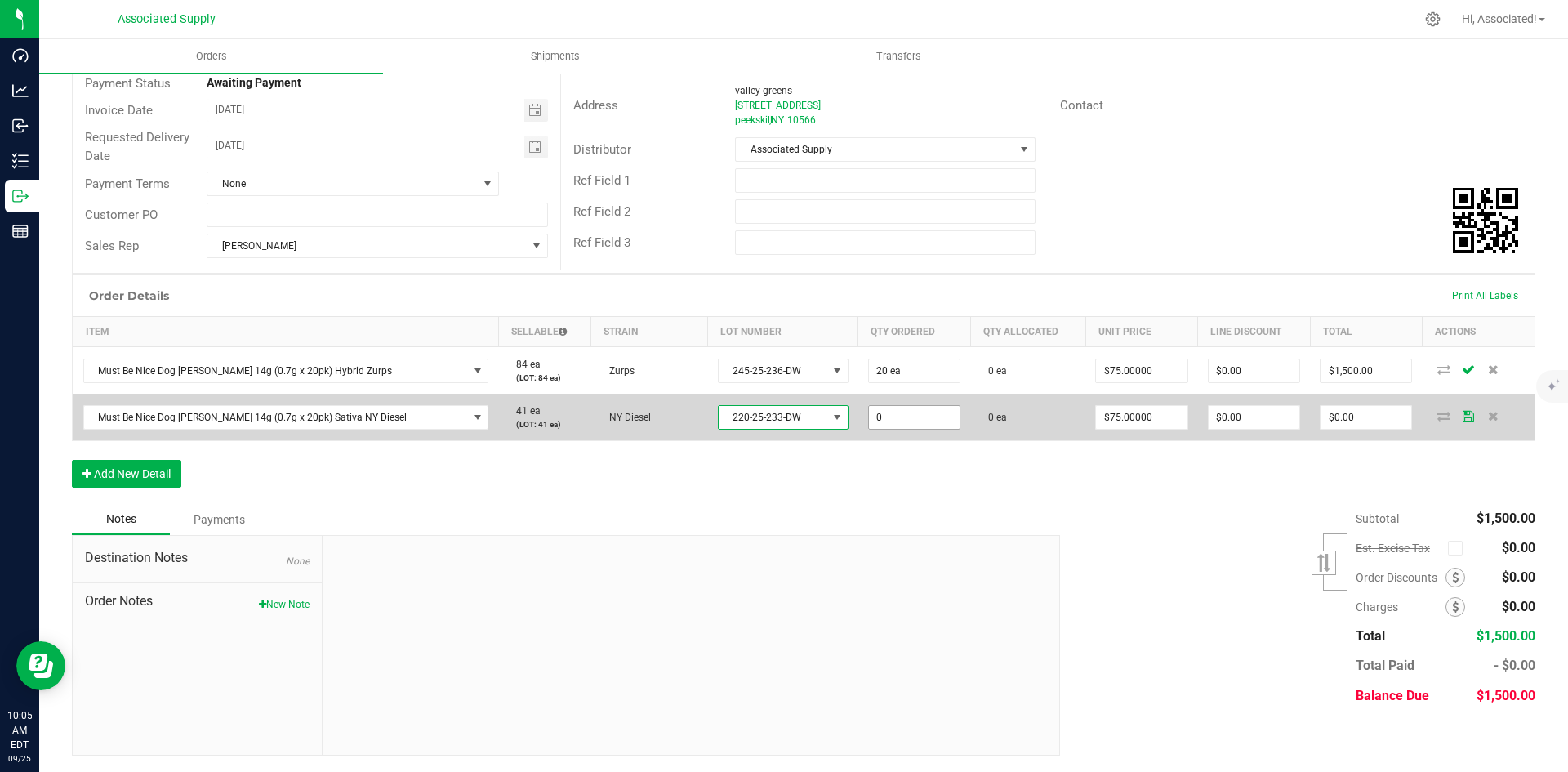
click at [868, 419] on input "0" at bounding box center [914, 418] width 91 height 23
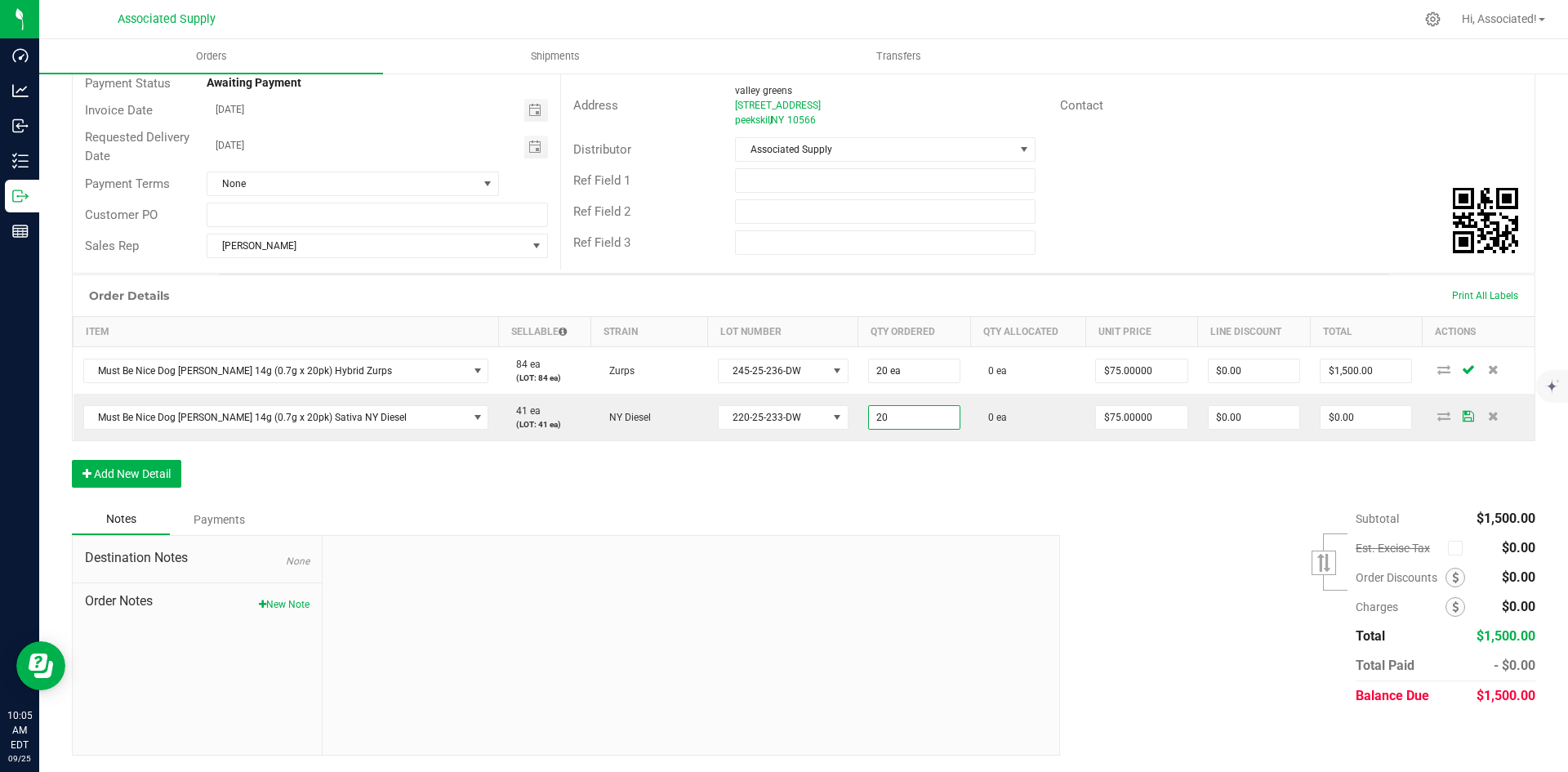
type input "20 ea"
type input "$1,500.00"
click at [909, 478] on div "Order Details Print All Labels Item Sellable Strain Lot Number Qty Ordered Qty …" at bounding box center [804, 390] width 1463 height 229
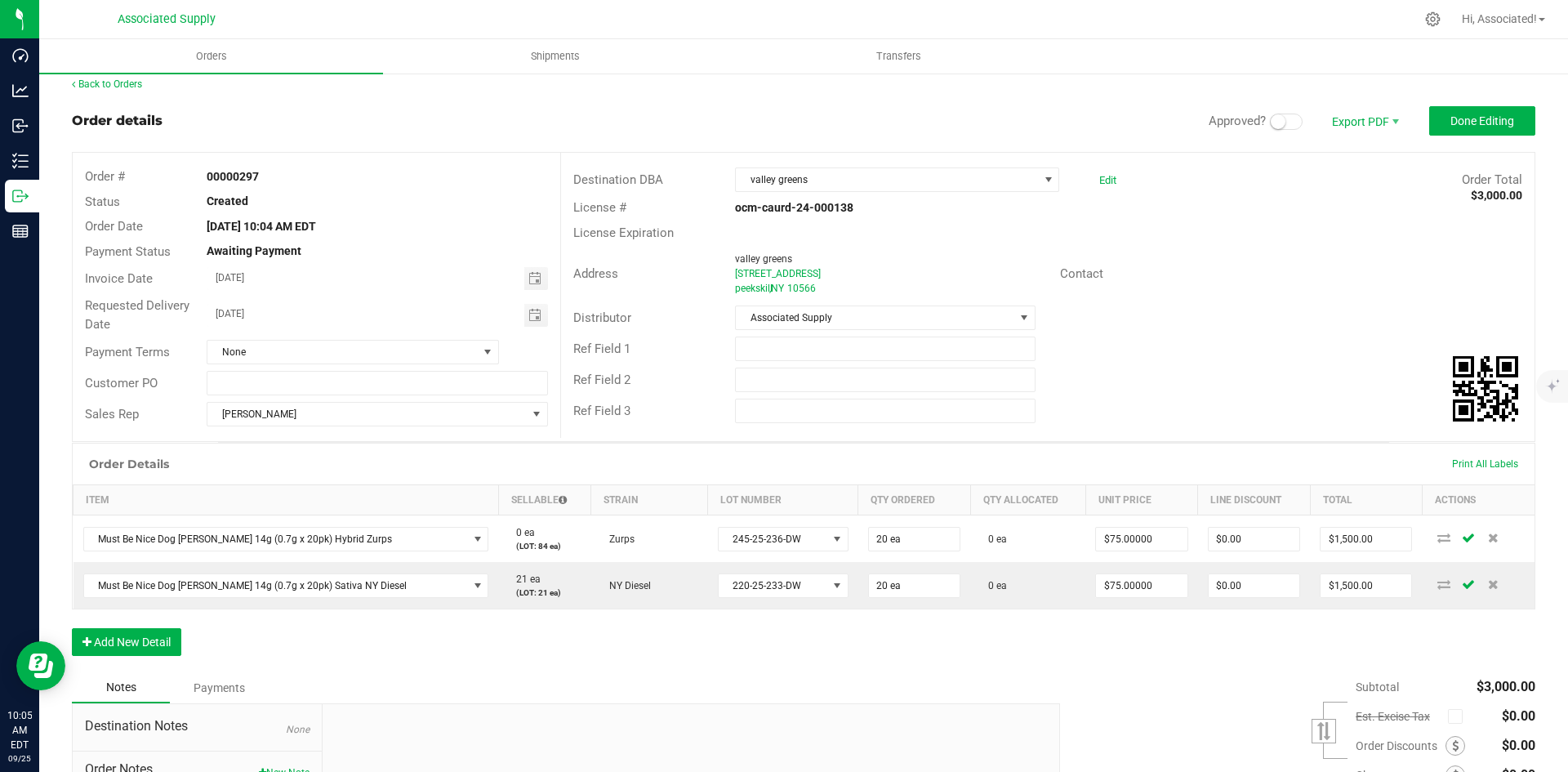
scroll to position [0, 0]
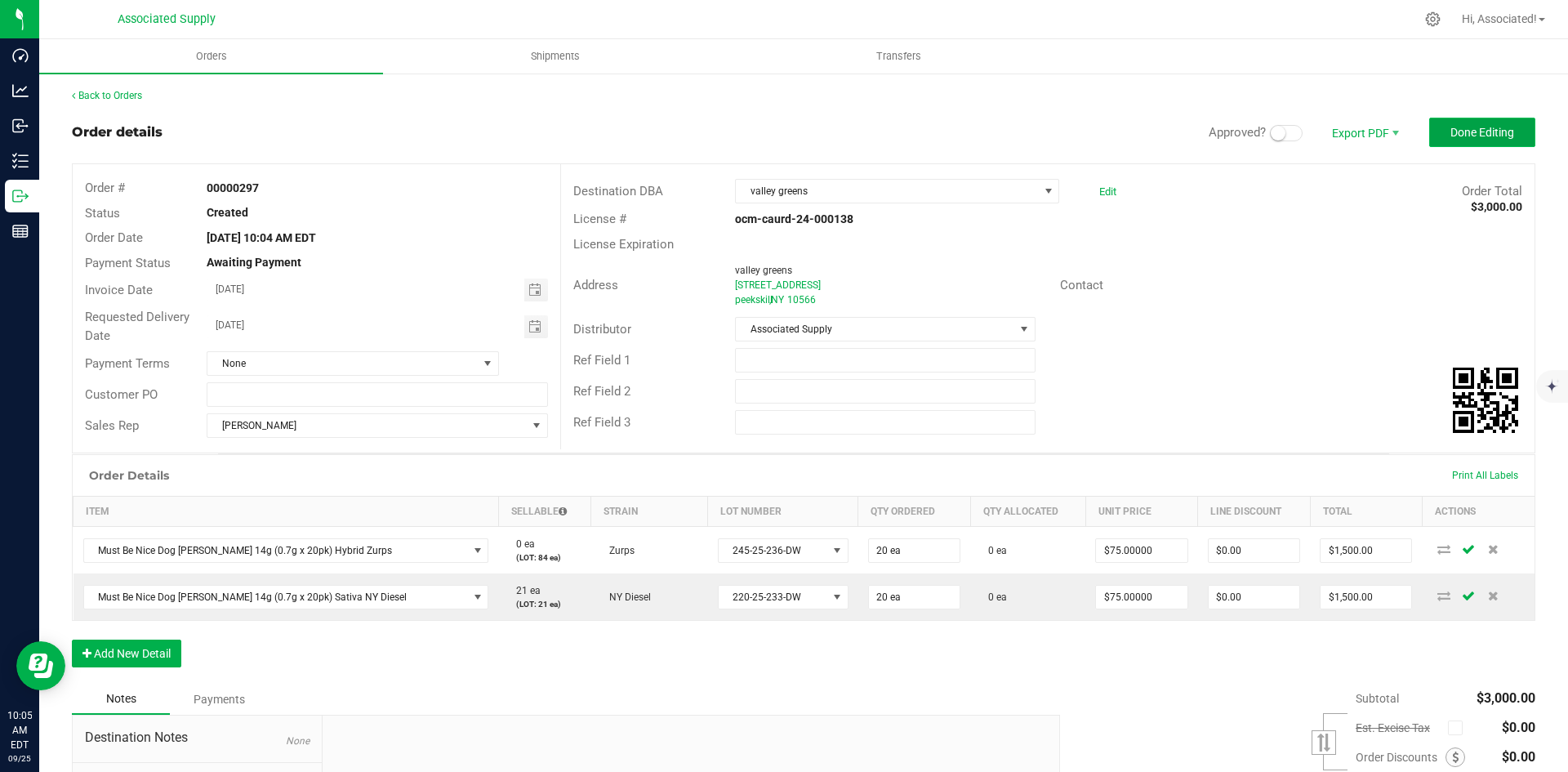
click at [1460, 124] on button "Done Editing" at bounding box center [1482, 132] width 106 height 29
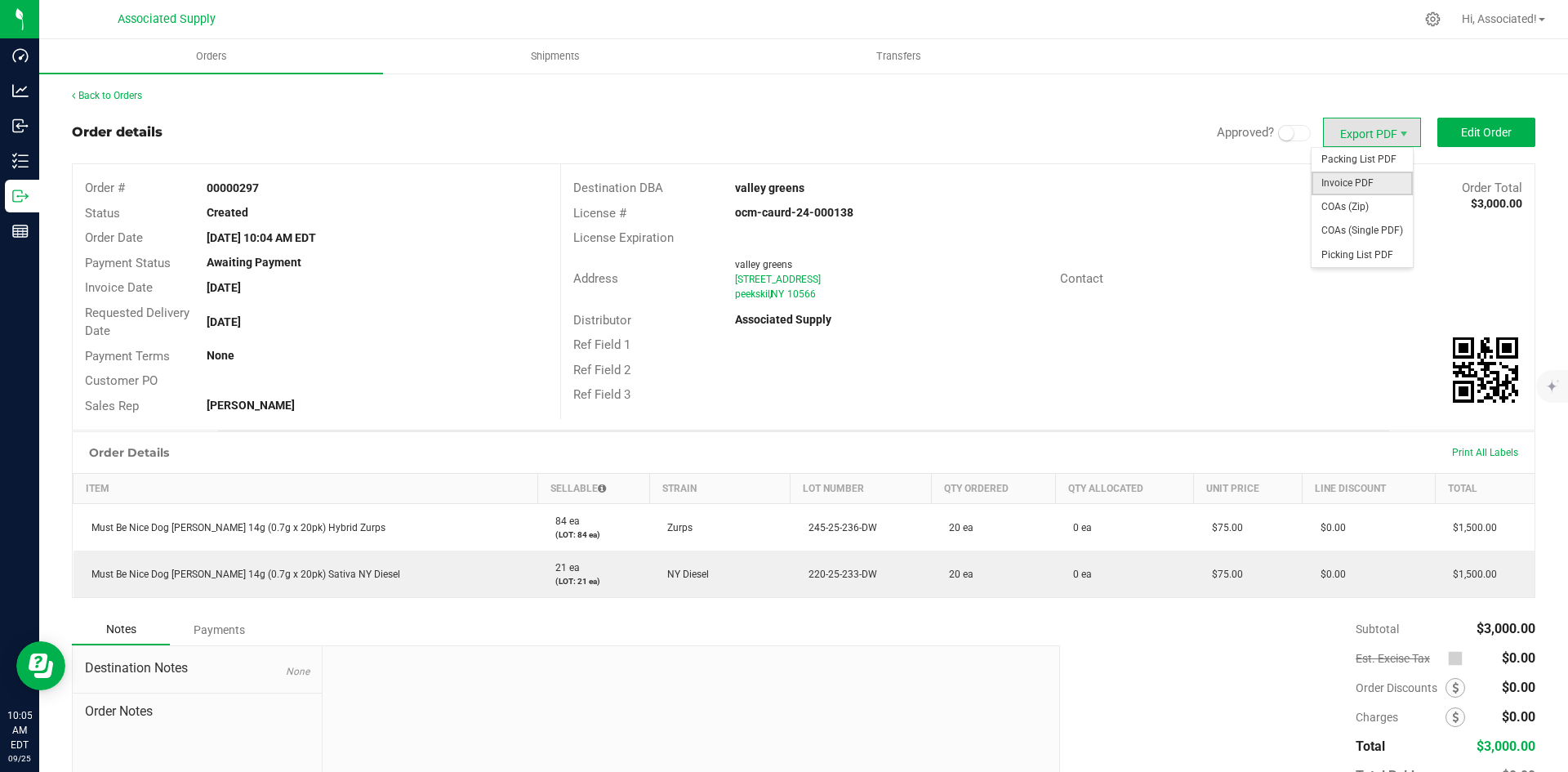
click at [1359, 183] on span "Invoice PDF" at bounding box center [1362, 183] width 101 height 24
